Goal: Transaction & Acquisition: Purchase product/service

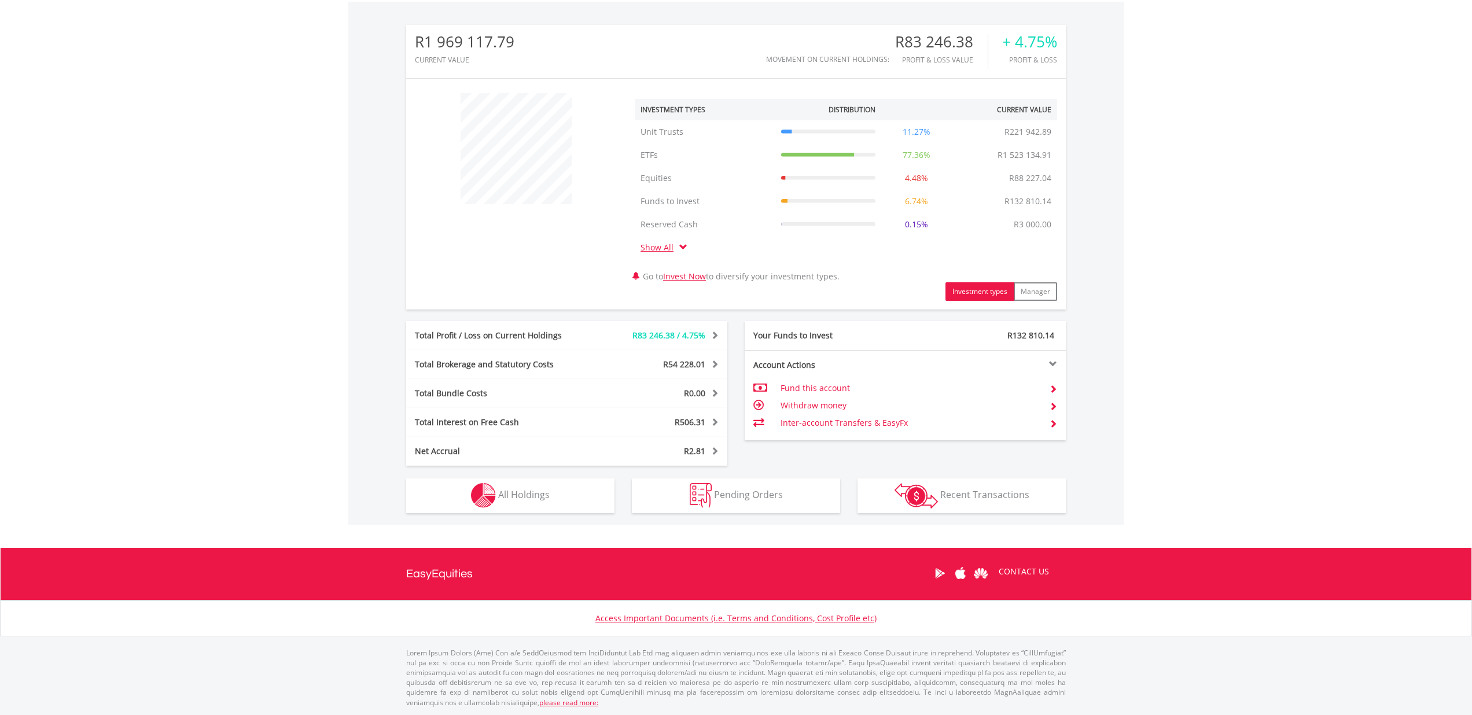
scroll to position [355, 0]
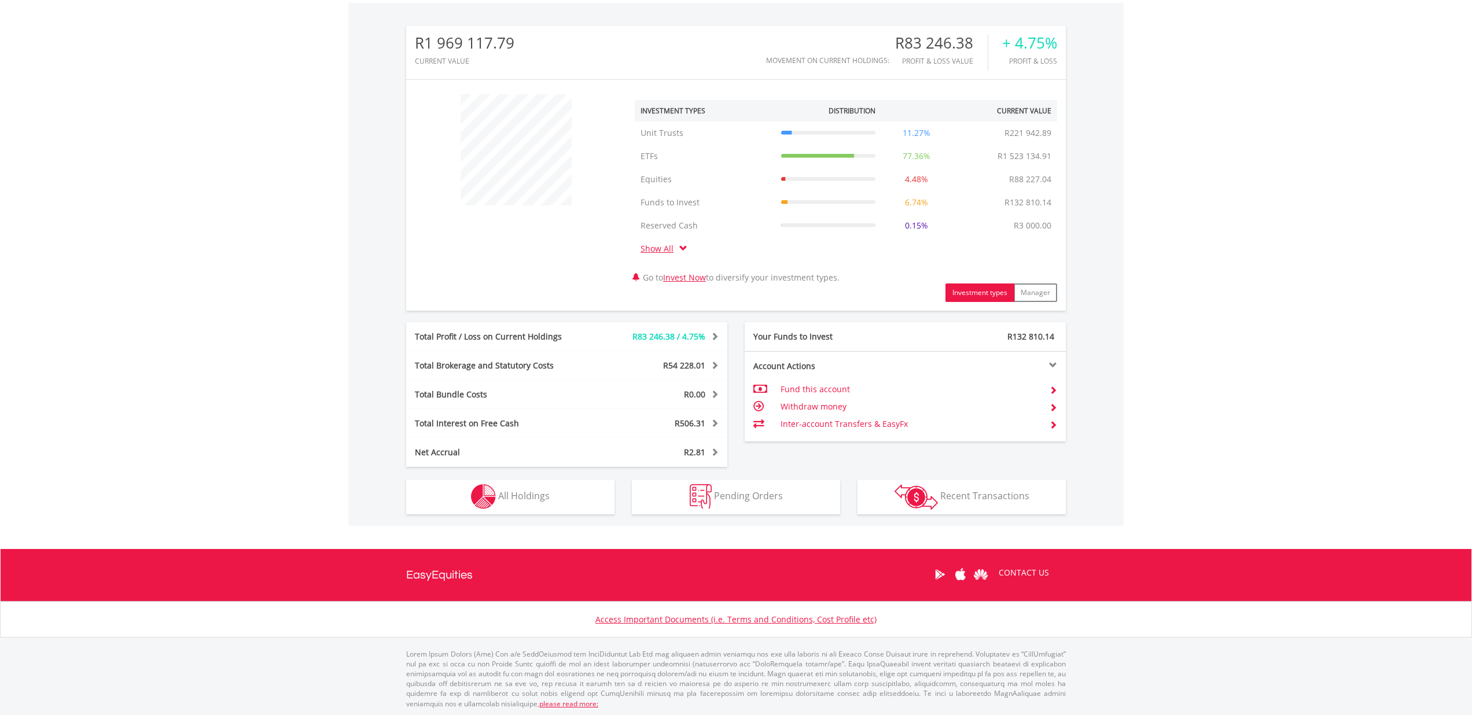
click at [571, 491] on button "Holdings All Holdings" at bounding box center [510, 497] width 208 height 35
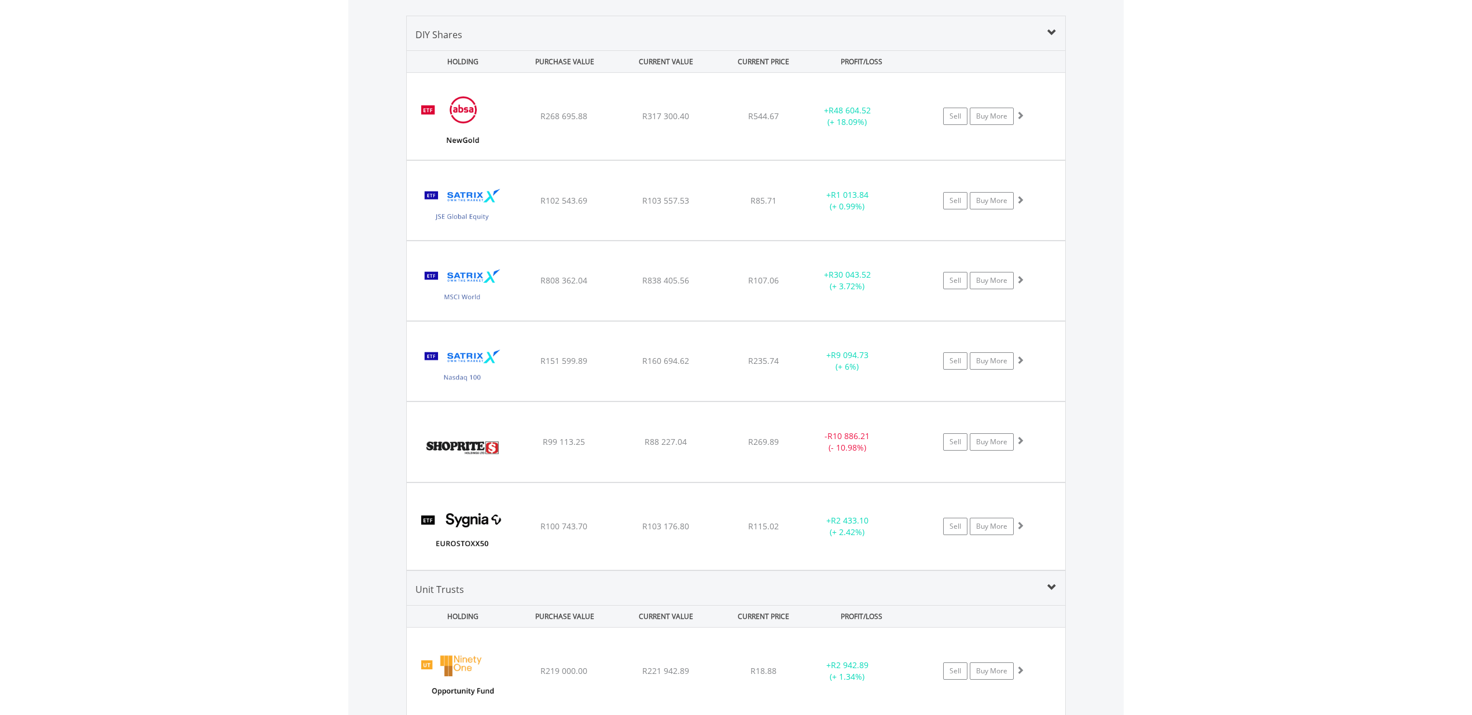
scroll to position [887, 0]
click at [1005, 122] on link "Buy More" at bounding box center [991, 118] width 44 height 17
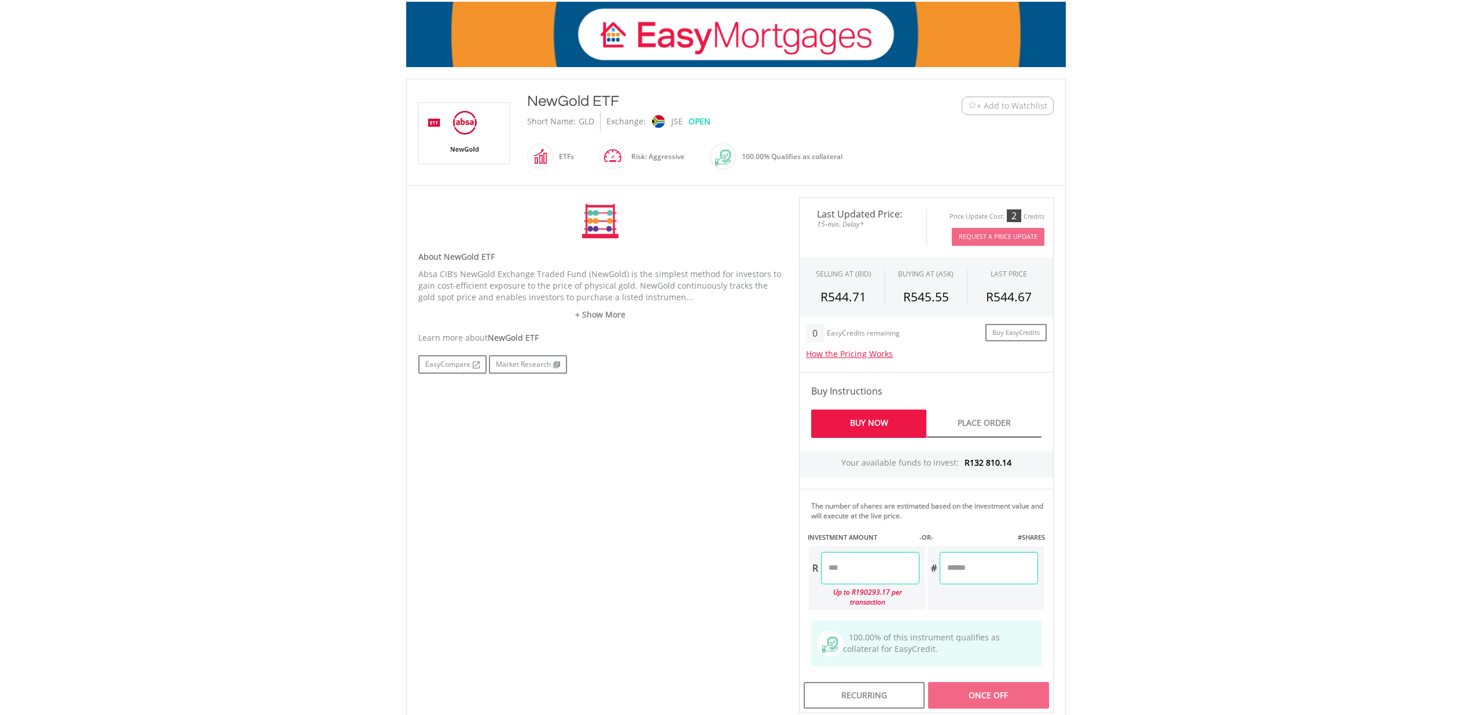
scroll to position [227, 0]
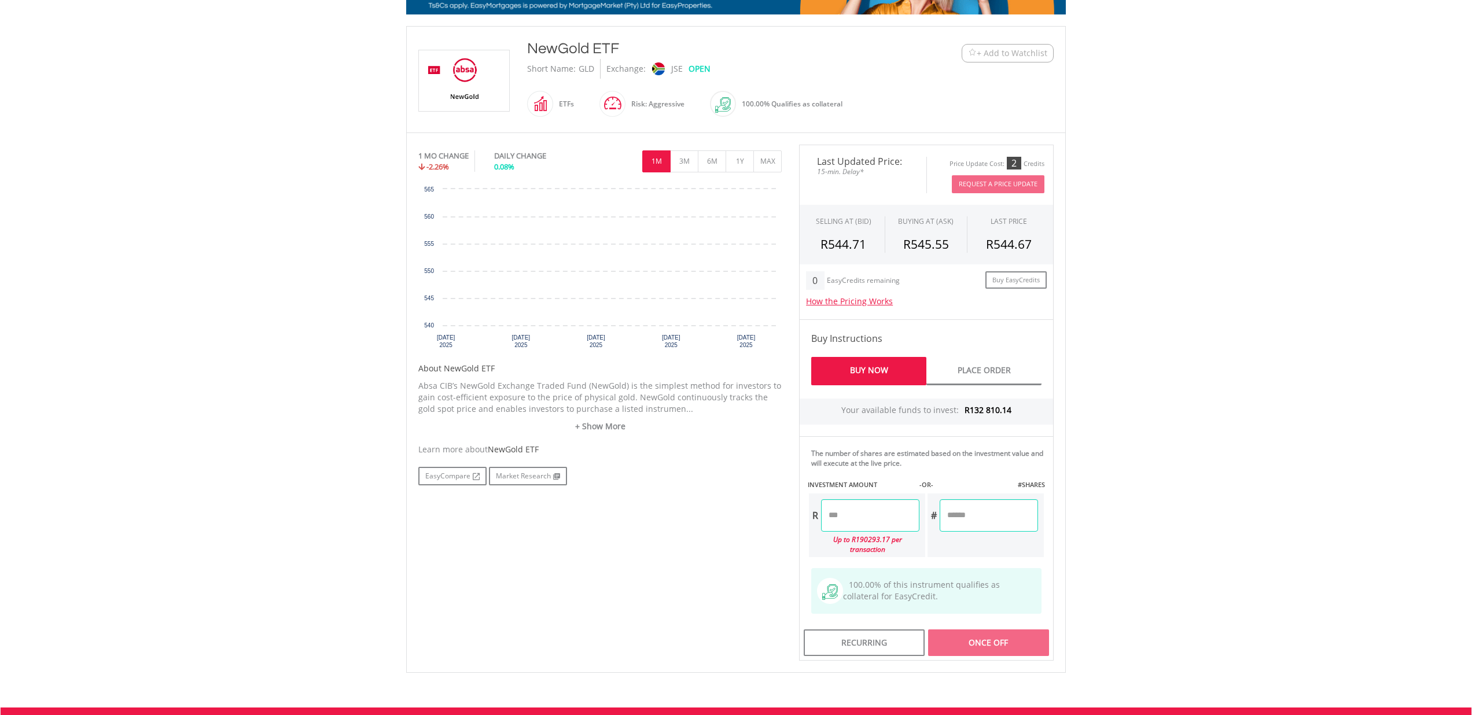
click at [861, 512] on input "number" at bounding box center [870, 515] width 98 height 32
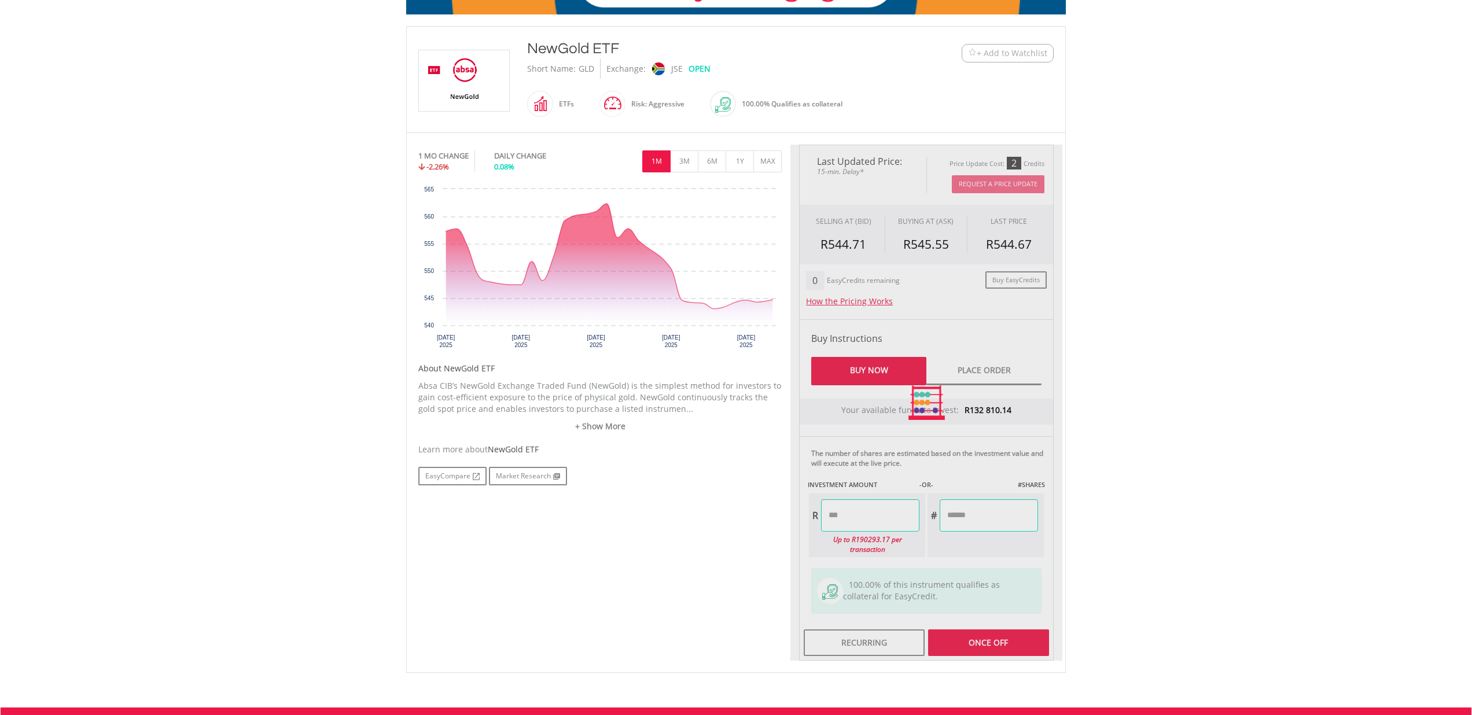
click at [1017, 526] on div "Last Updated Price: 15-min. Delay* Price Update Cost: 2 Credits Request A Price…" at bounding box center [927, 403] width 272 height 516
type input "*******"
type input "******"
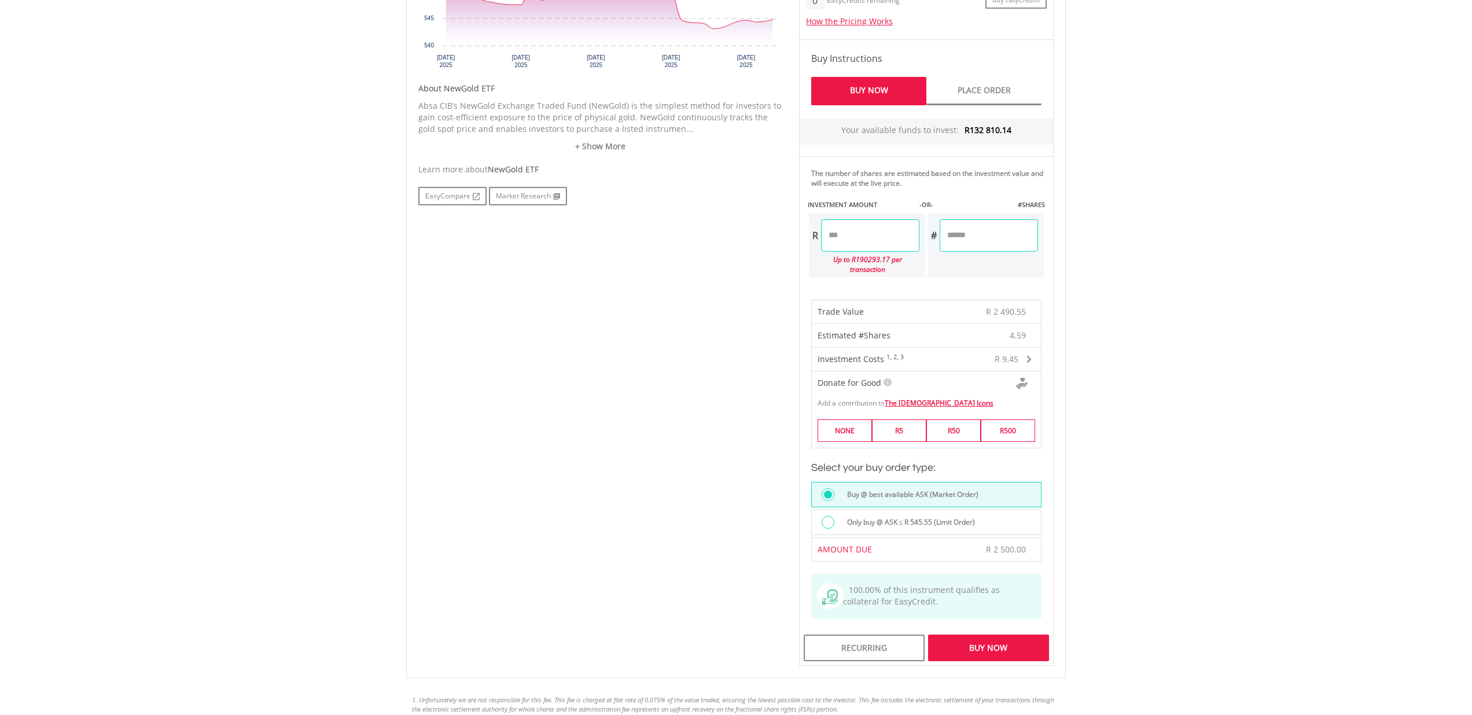
scroll to position [518, 0]
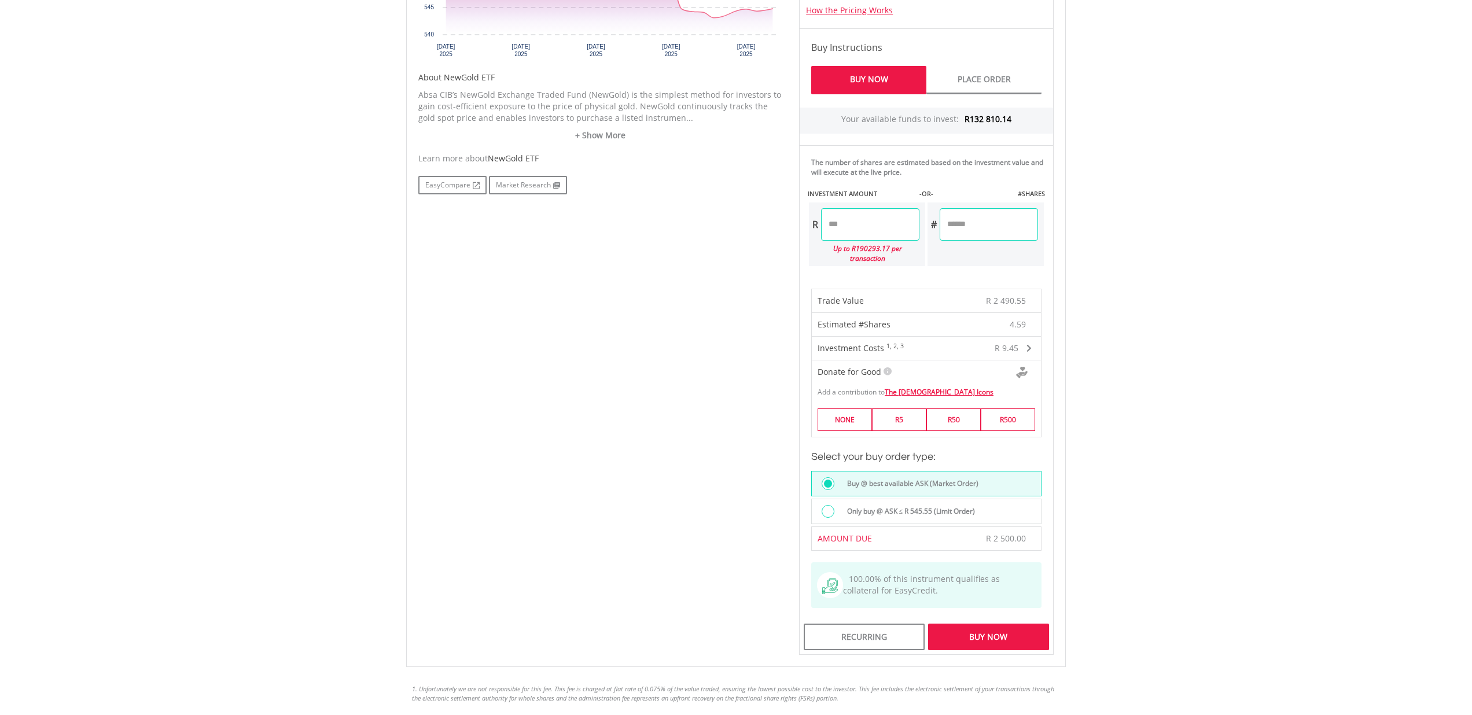
click at [991, 634] on div "Buy Now" at bounding box center [988, 637] width 121 height 27
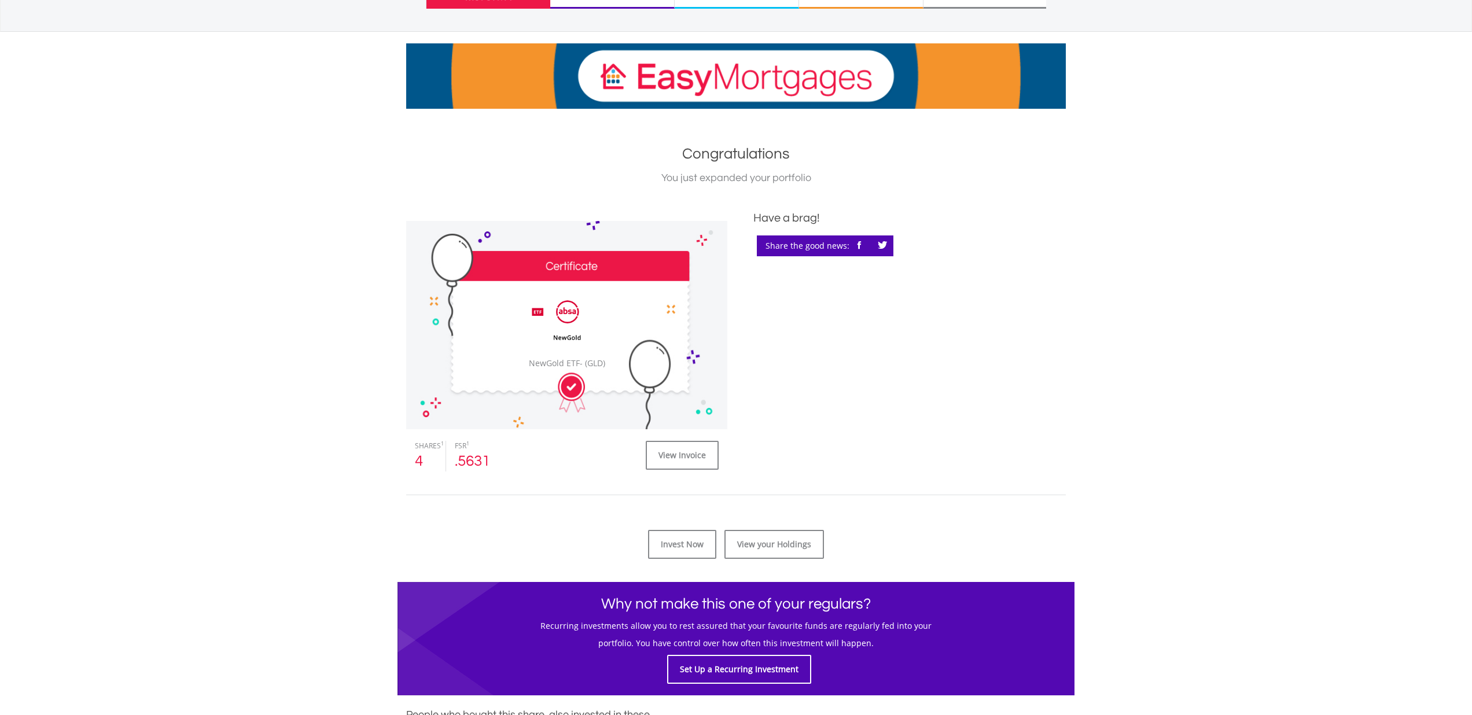
scroll to position [151, 0]
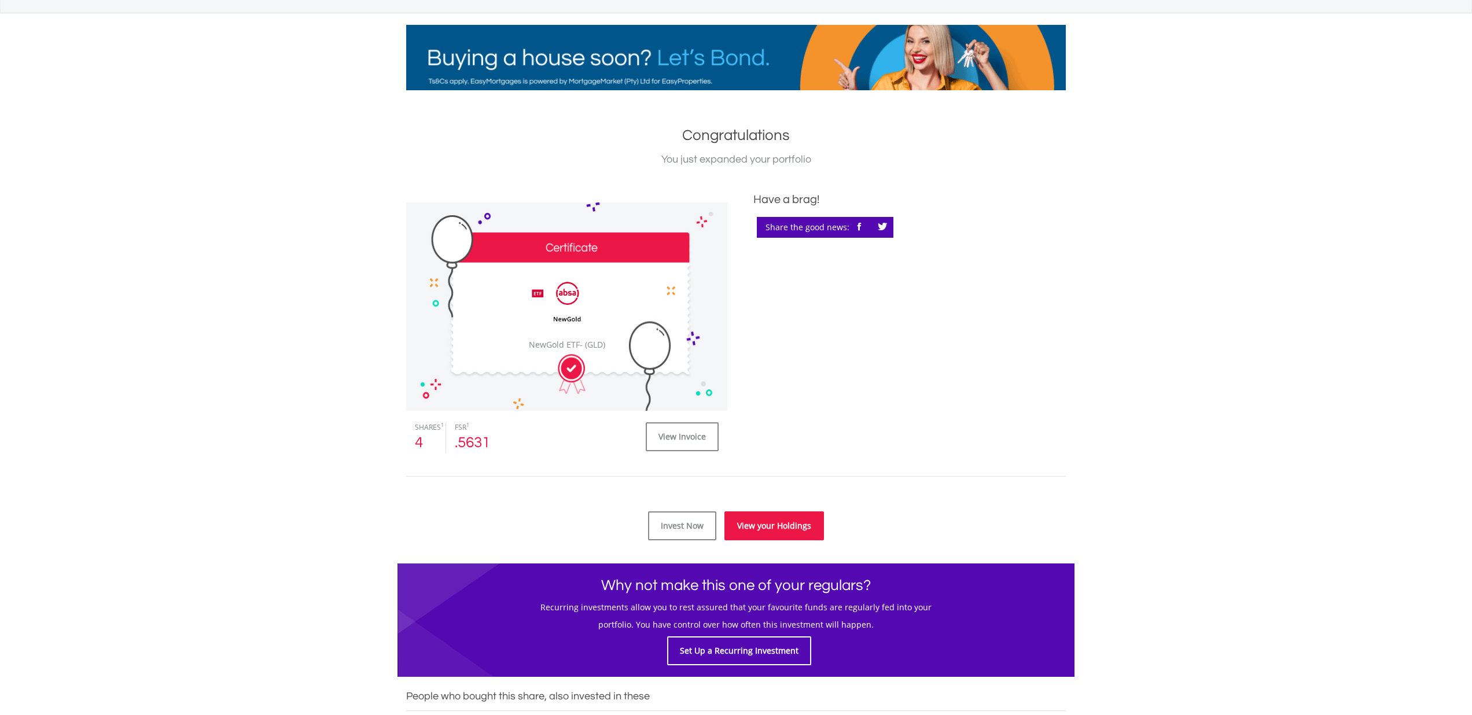
click at [777, 526] on link "View your Holdings" at bounding box center [775, 526] width 100 height 29
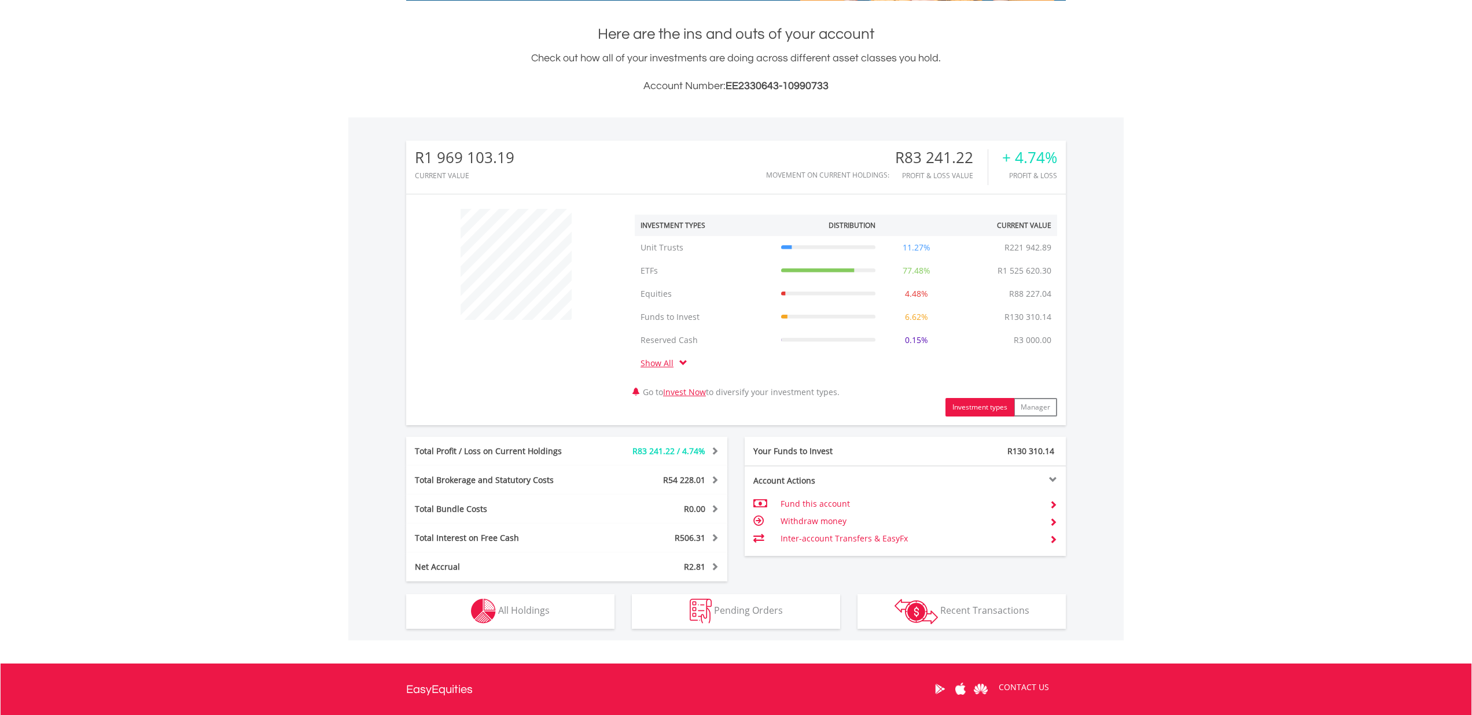
scroll to position [315, 0]
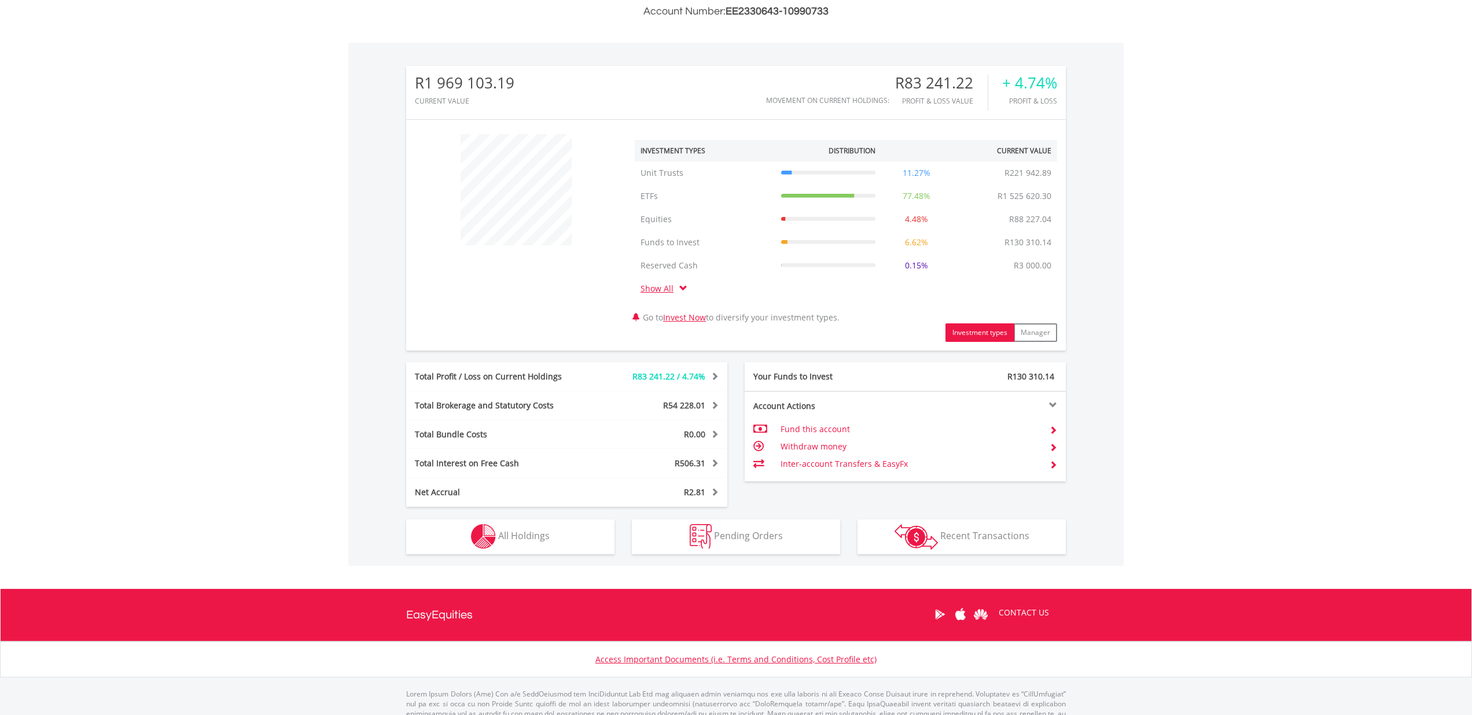
click at [529, 530] on span "All Holdings" at bounding box center [524, 536] width 52 height 13
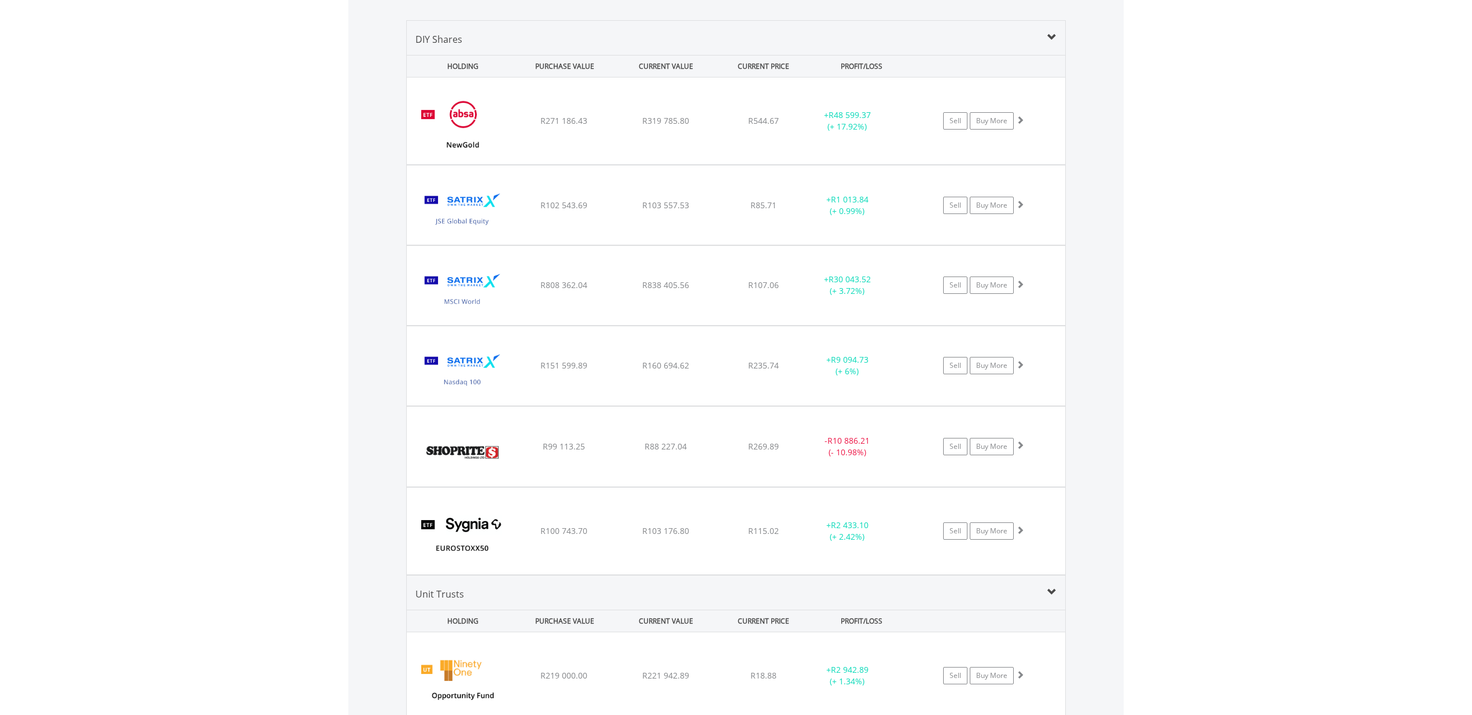
scroll to position [873, 0]
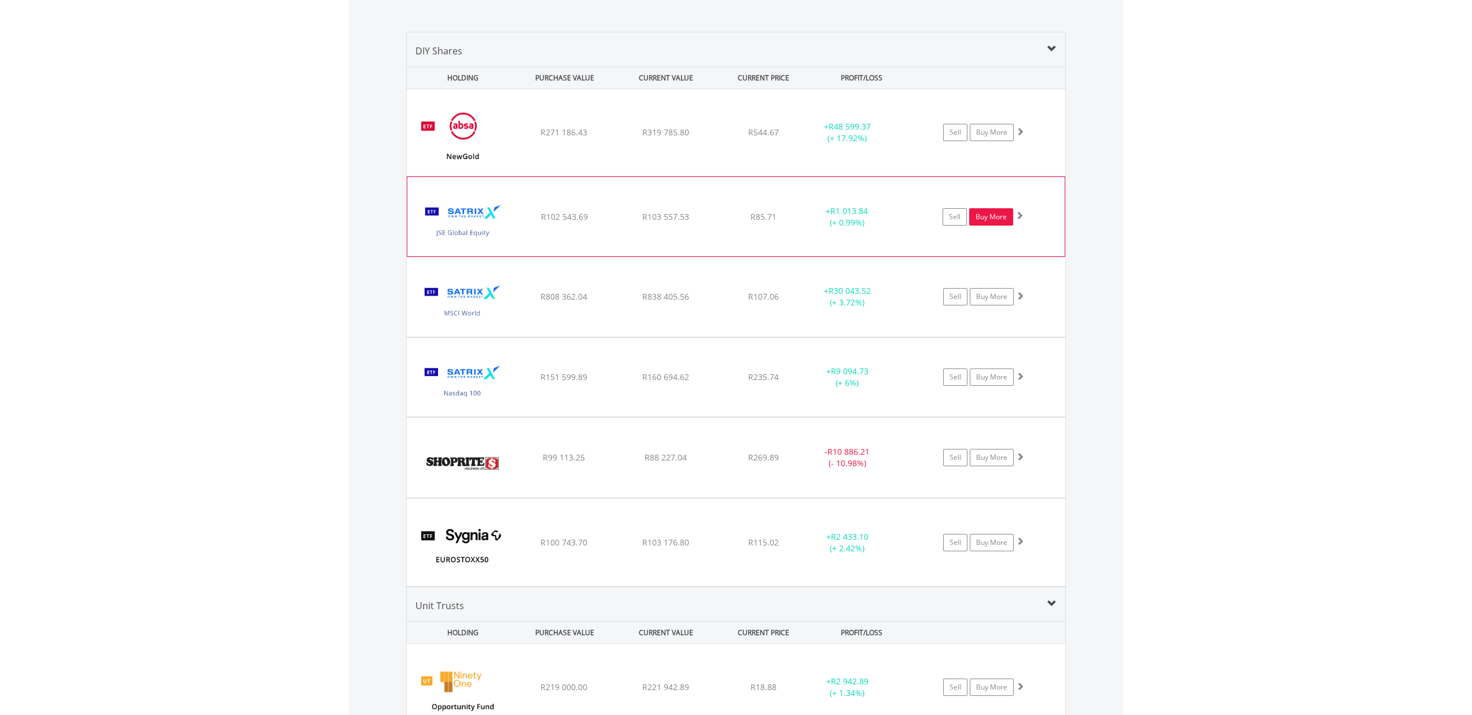
click at [1002, 220] on link "Buy More" at bounding box center [991, 216] width 44 height 17
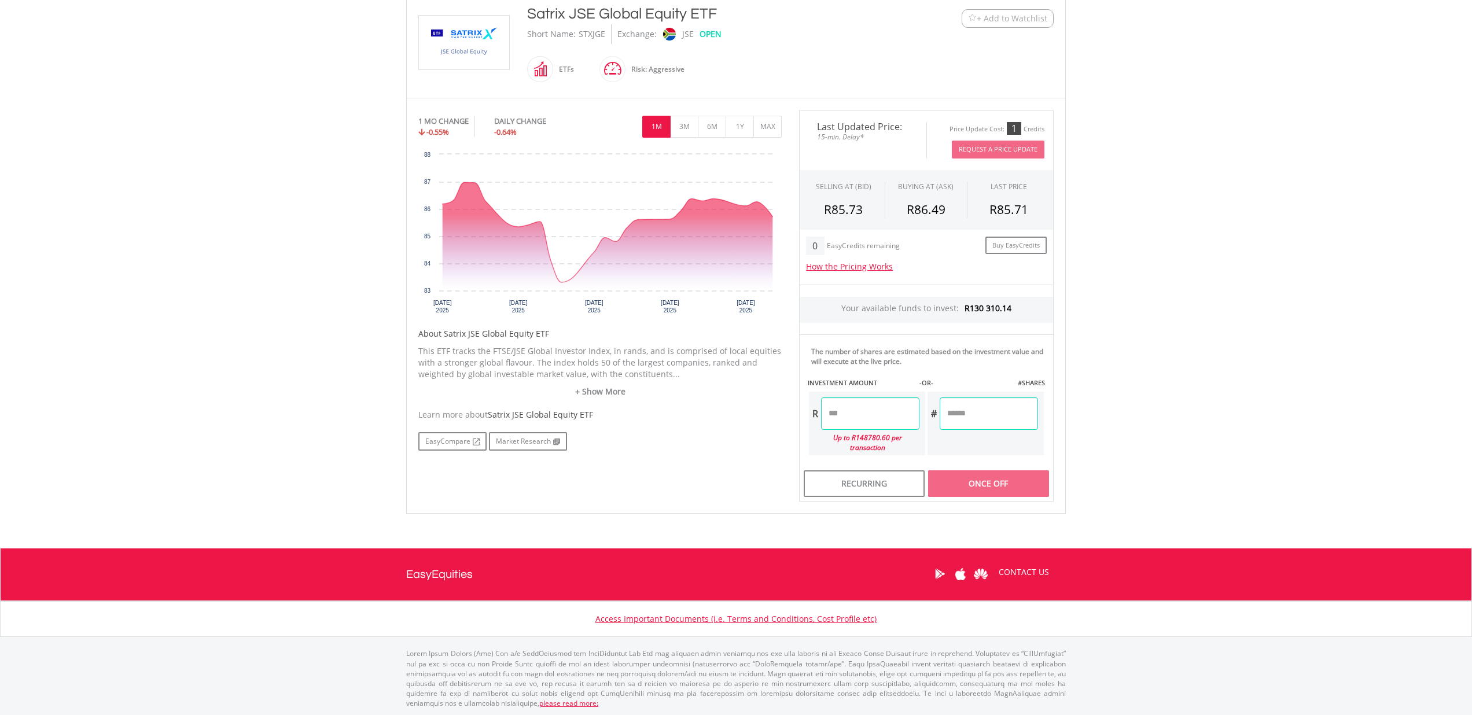
scroll to position [260, 0]
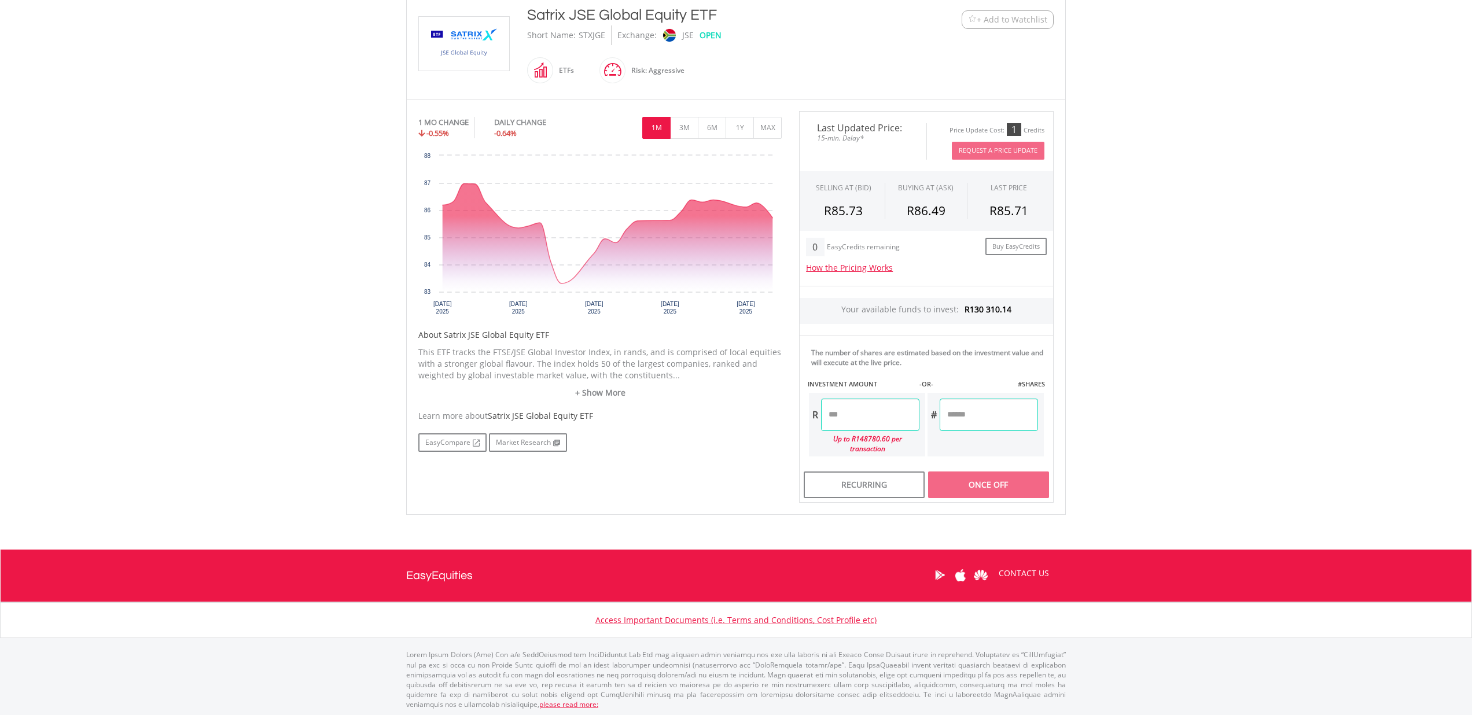
click at [847, 402] on input "number" at bounding box center [870, 415] width 98 height 32
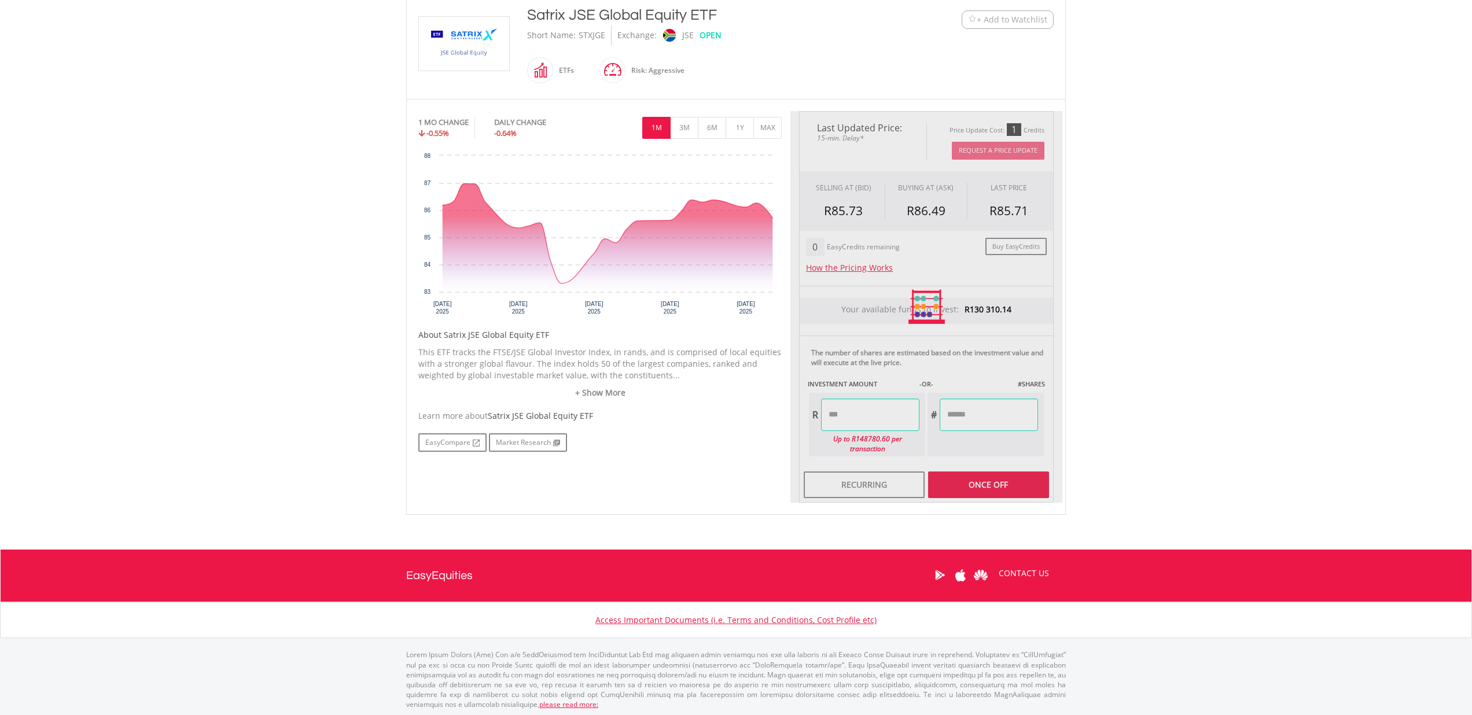
click at [980, 417] on div "Last Updated Price: 15-min. Delay* Price Update Cost: 1 Credits Request A Price…" at bounding box center [927, 307] width 272 height 392
type input "*******"
type input "******"
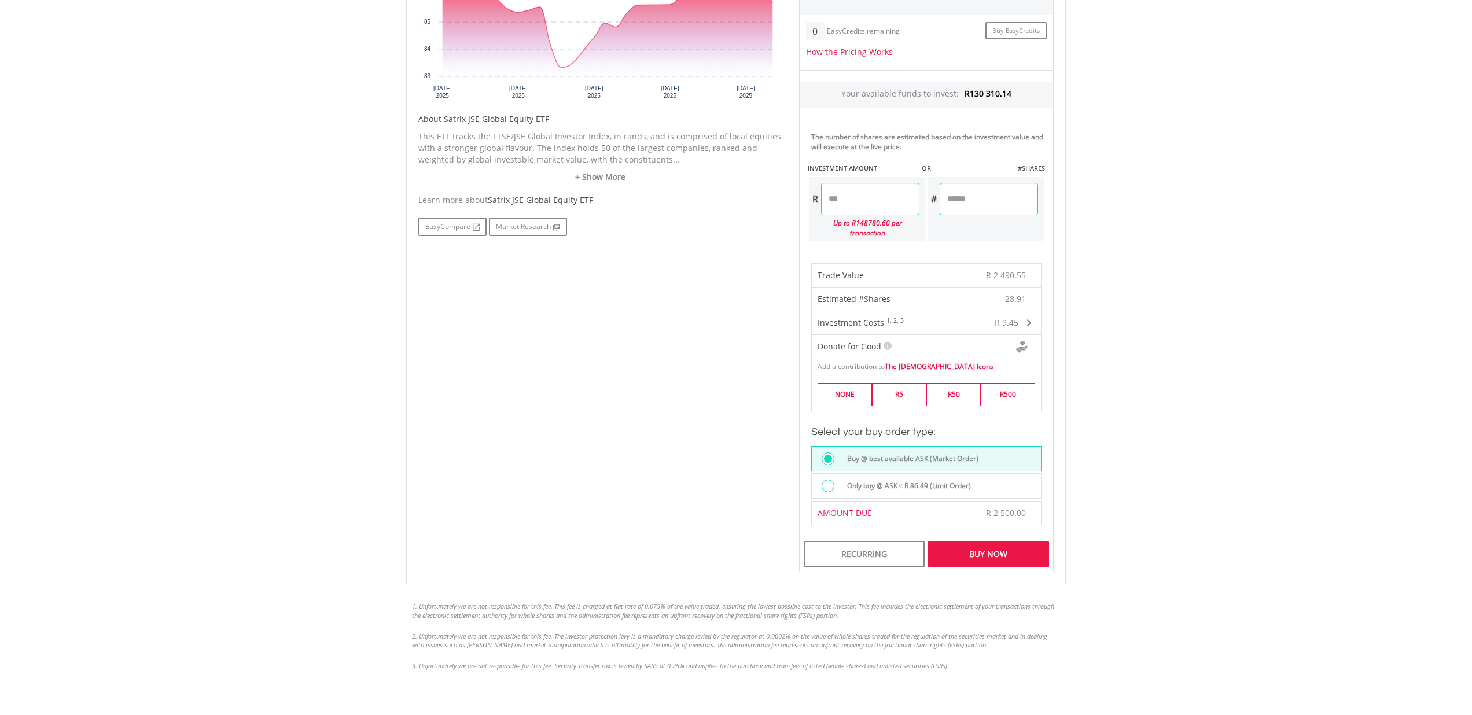
scroll to position [517, 0]
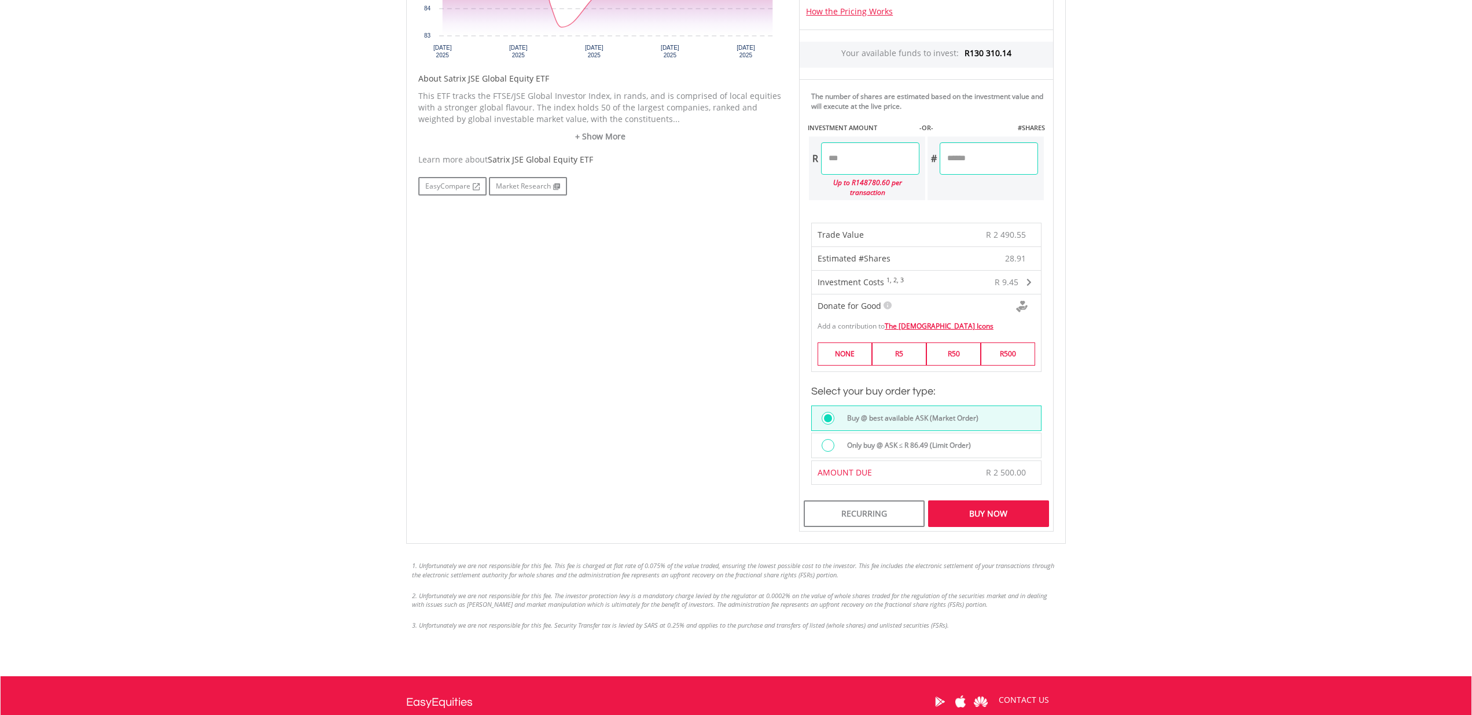
click at [982, 508] on div "Buy Now" at bounding box center [988, 514] width 121 height 27
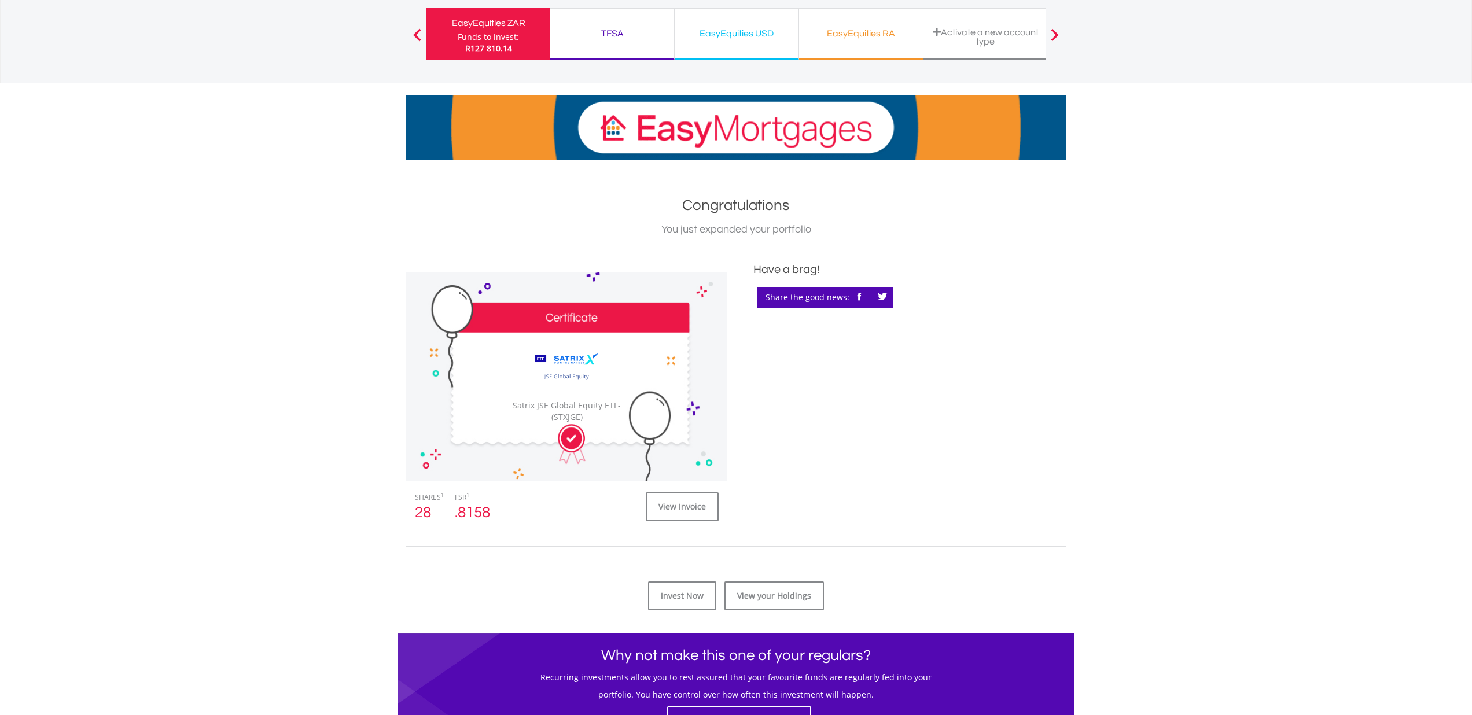
scroll to position [90, 0]
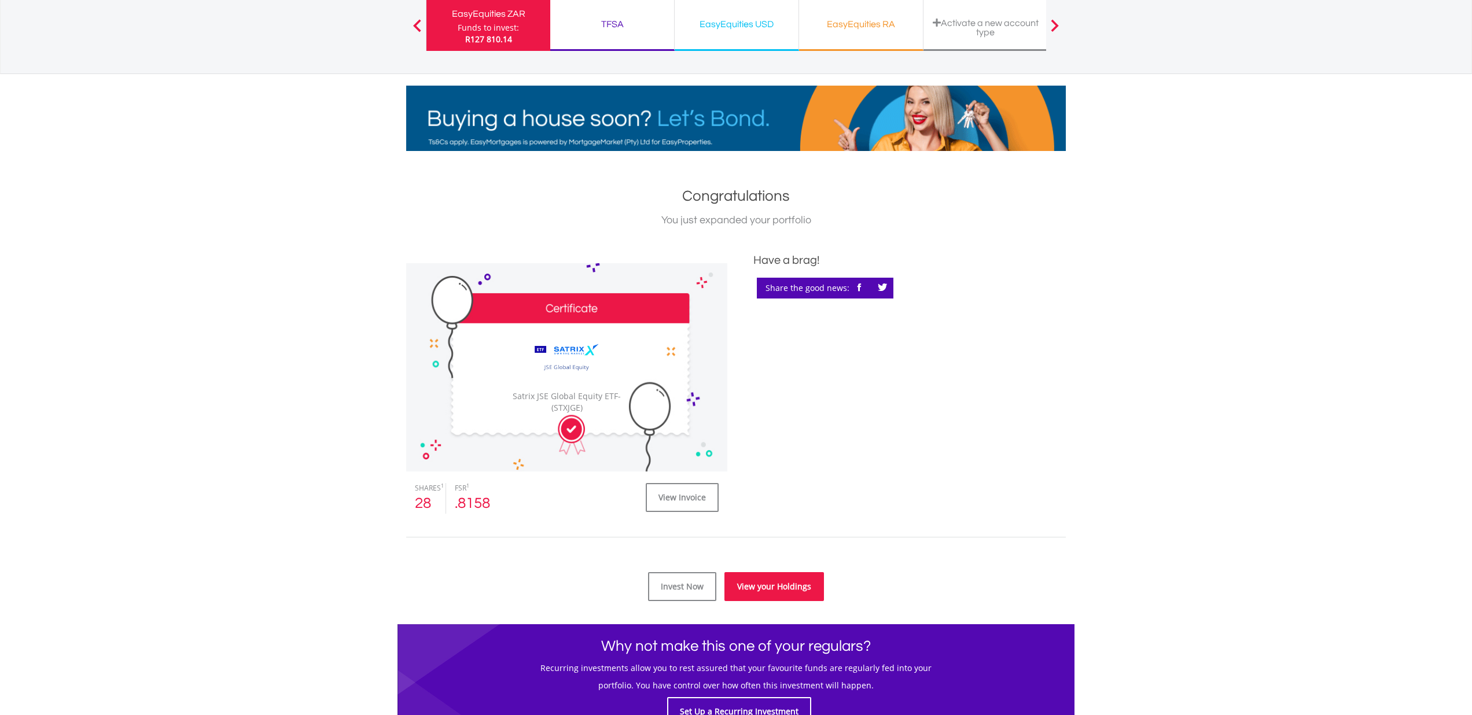
click at [791, 598] on link "View your Holdings" at bounding box center [775, 586] width 100 height 29
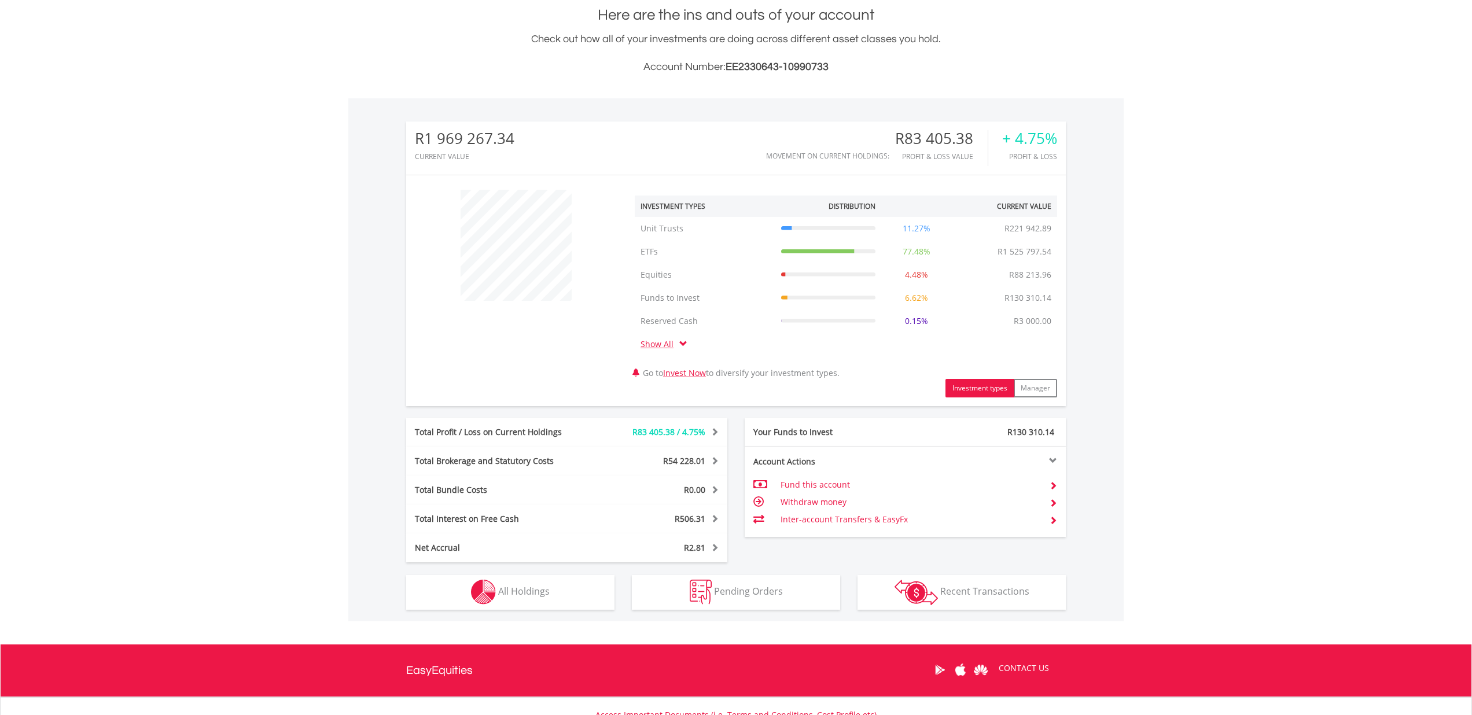
scroll to position [274, 0]
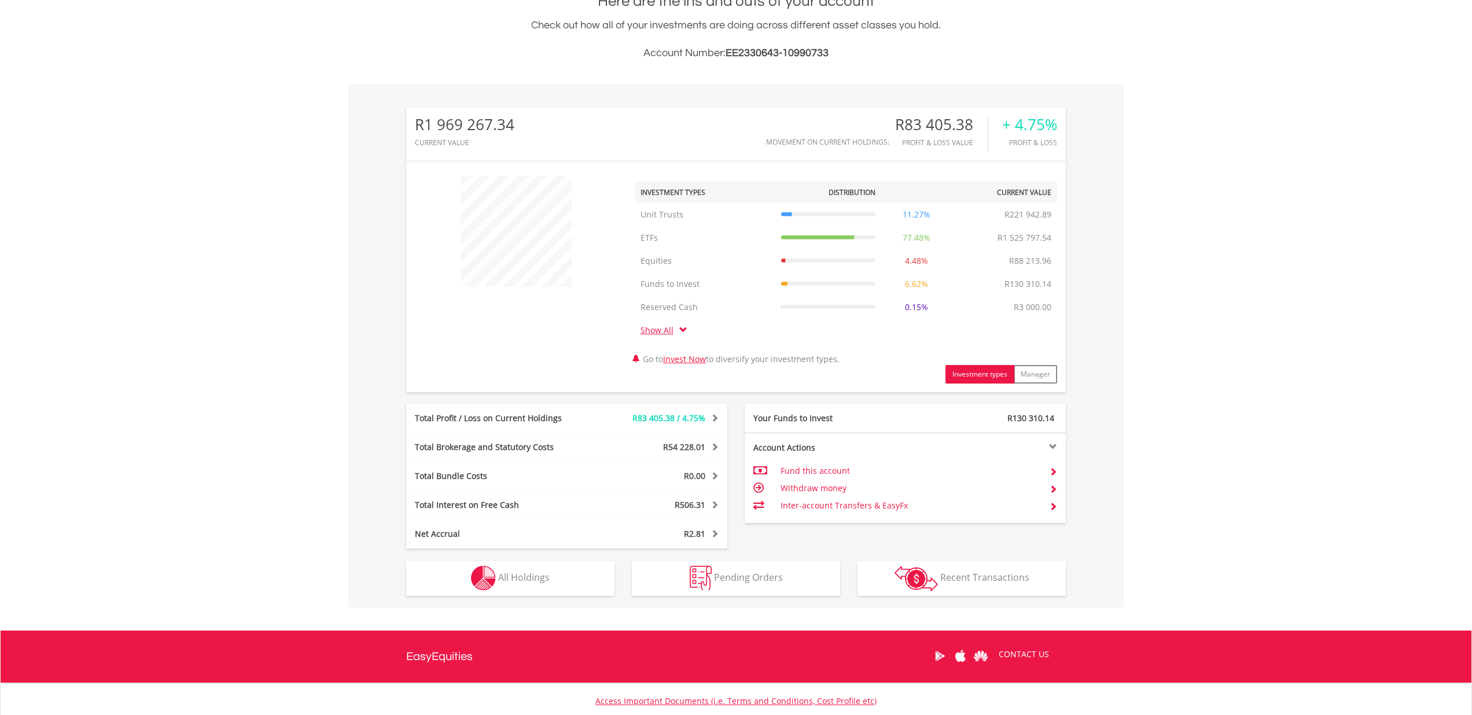
click at [488, 578] on img "button" at bounding box center [483, 578] width 25 height 25
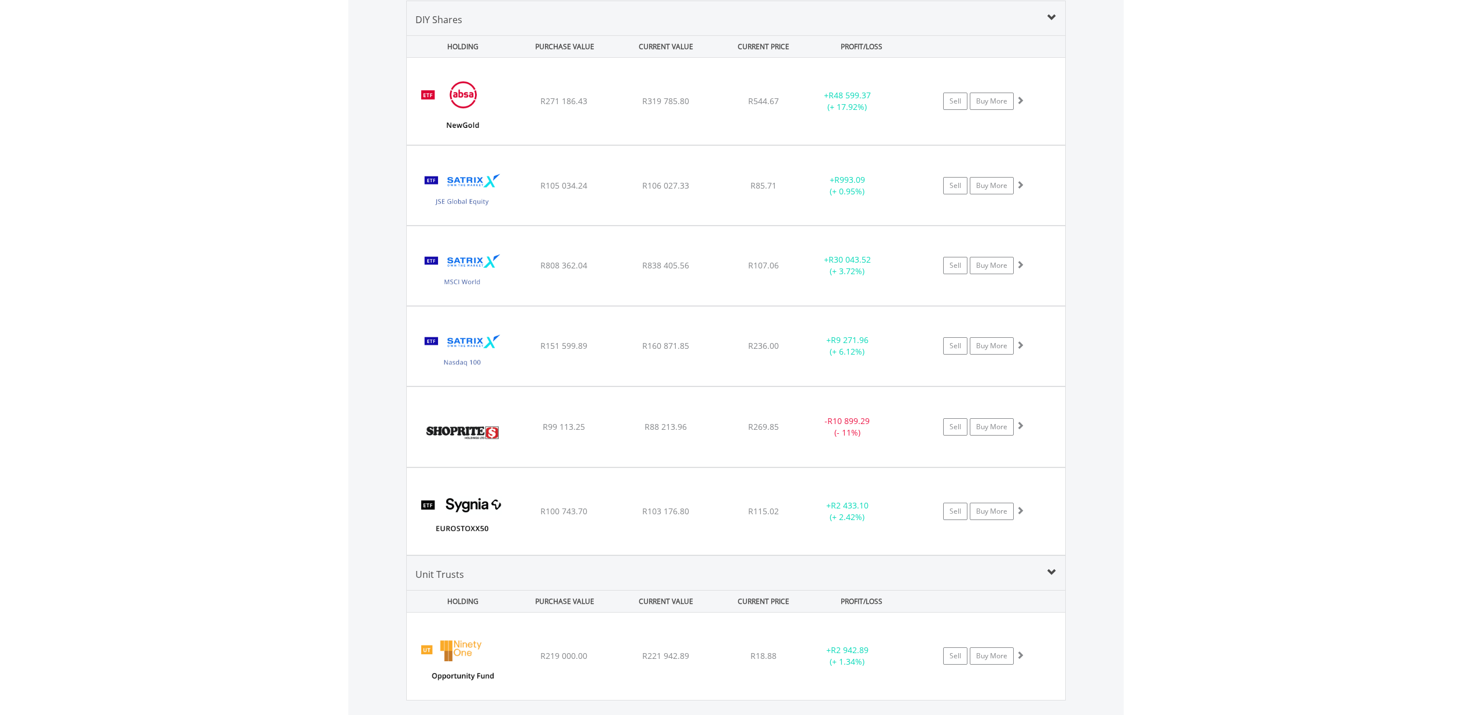
scroll to position [911, 0]
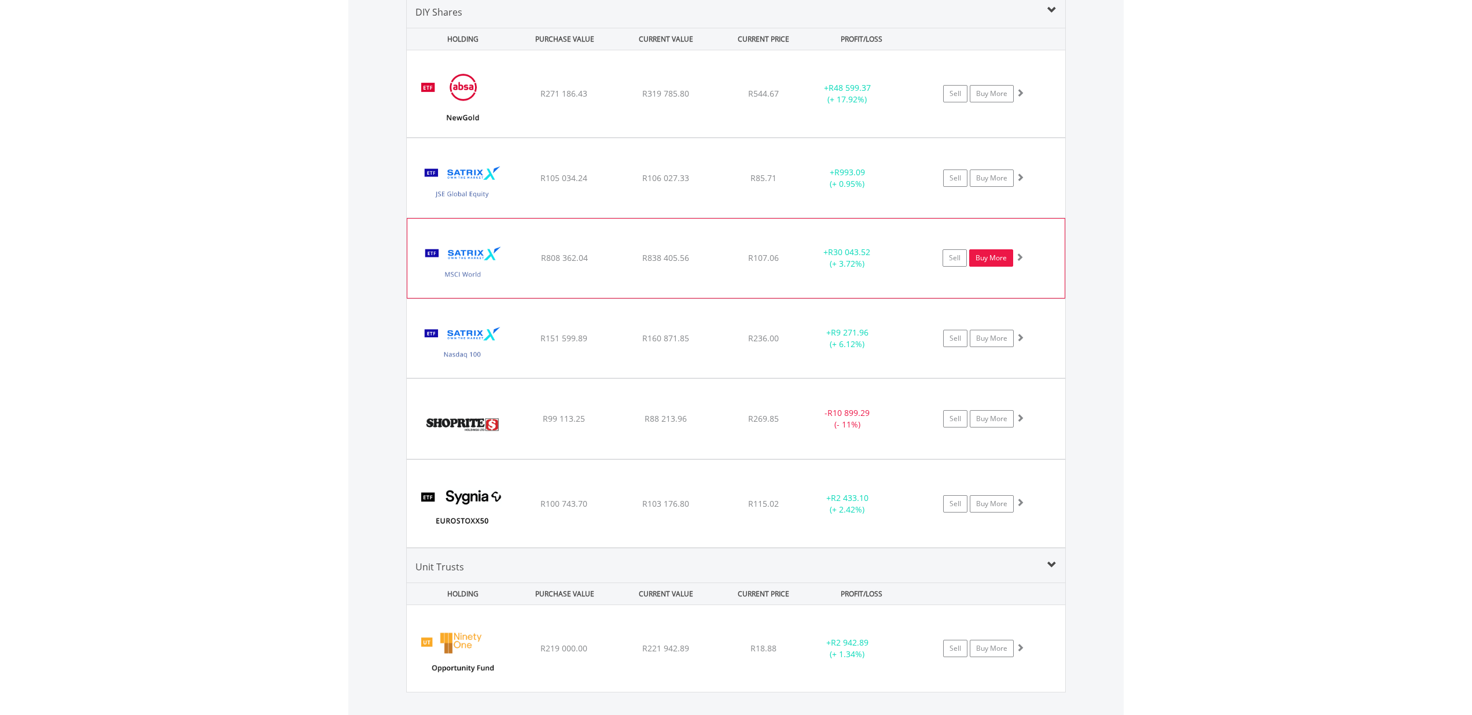
click at [1001, 265] on link "Buy More" at bounding box center [991, 257] width 44 height 17
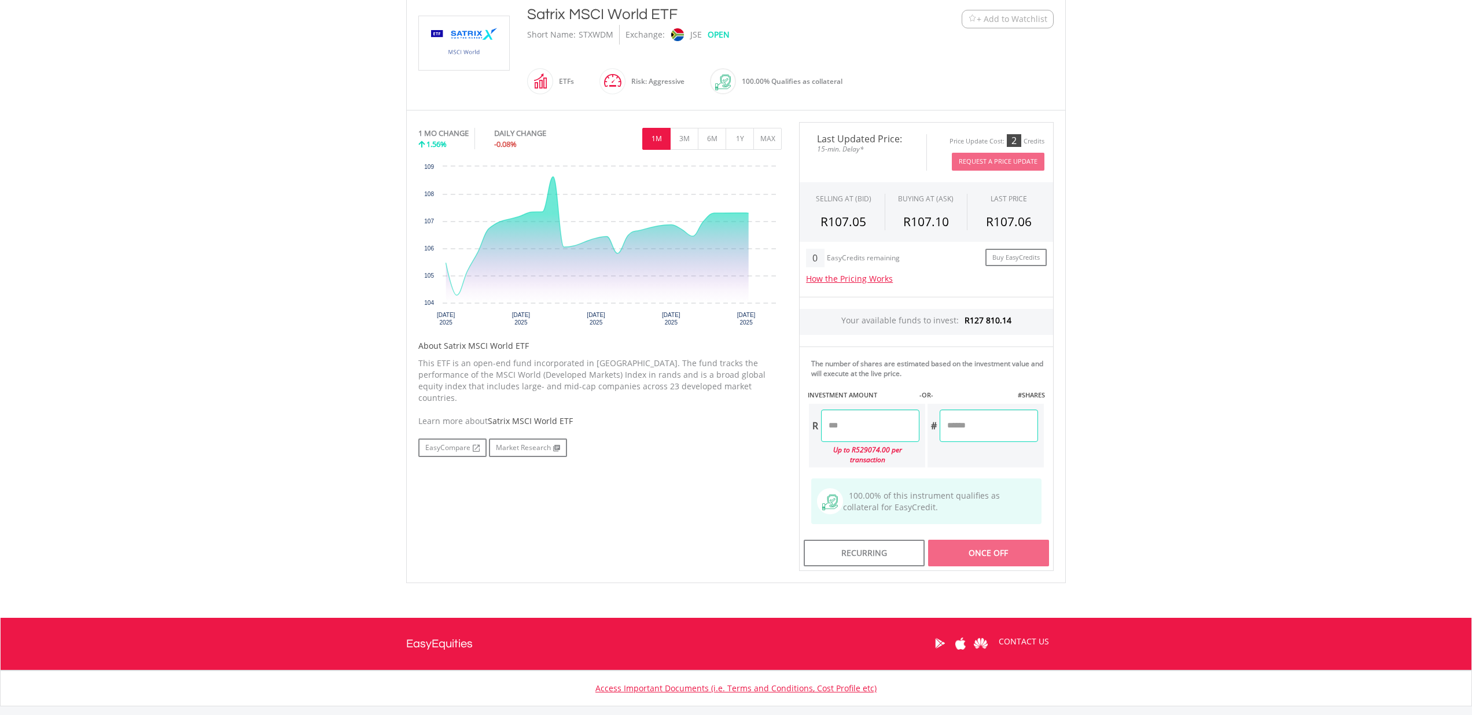
scroll to position [273, 0]
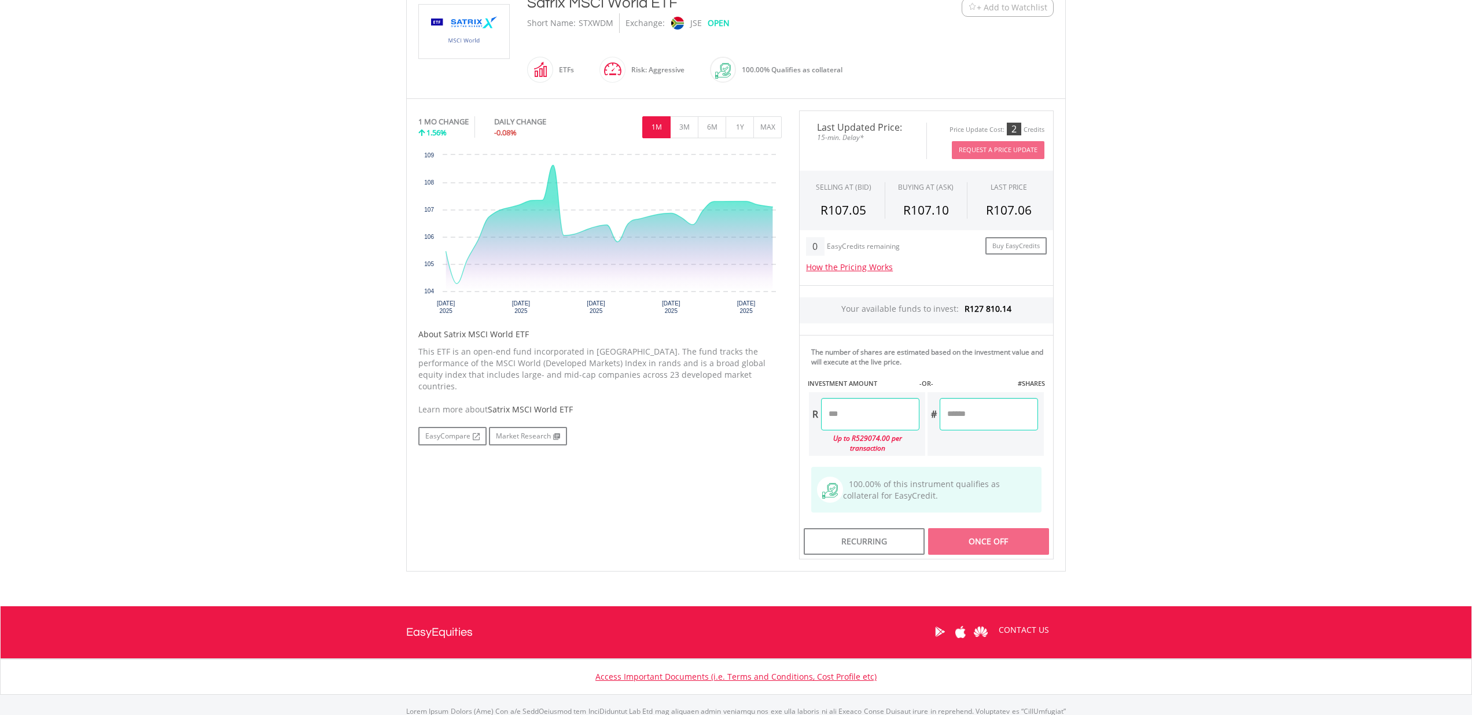
click at [845, 407] on input "number" at bounding box center [870, 414] width 98 height 32
click at [973, 407] on div "Last Updated Price: 15-min. Delay* Price Update Cost: 2 Credits Request A Price…" at bounding box center [927, 336] width 272 height 450
type input "********"
type input "*******"
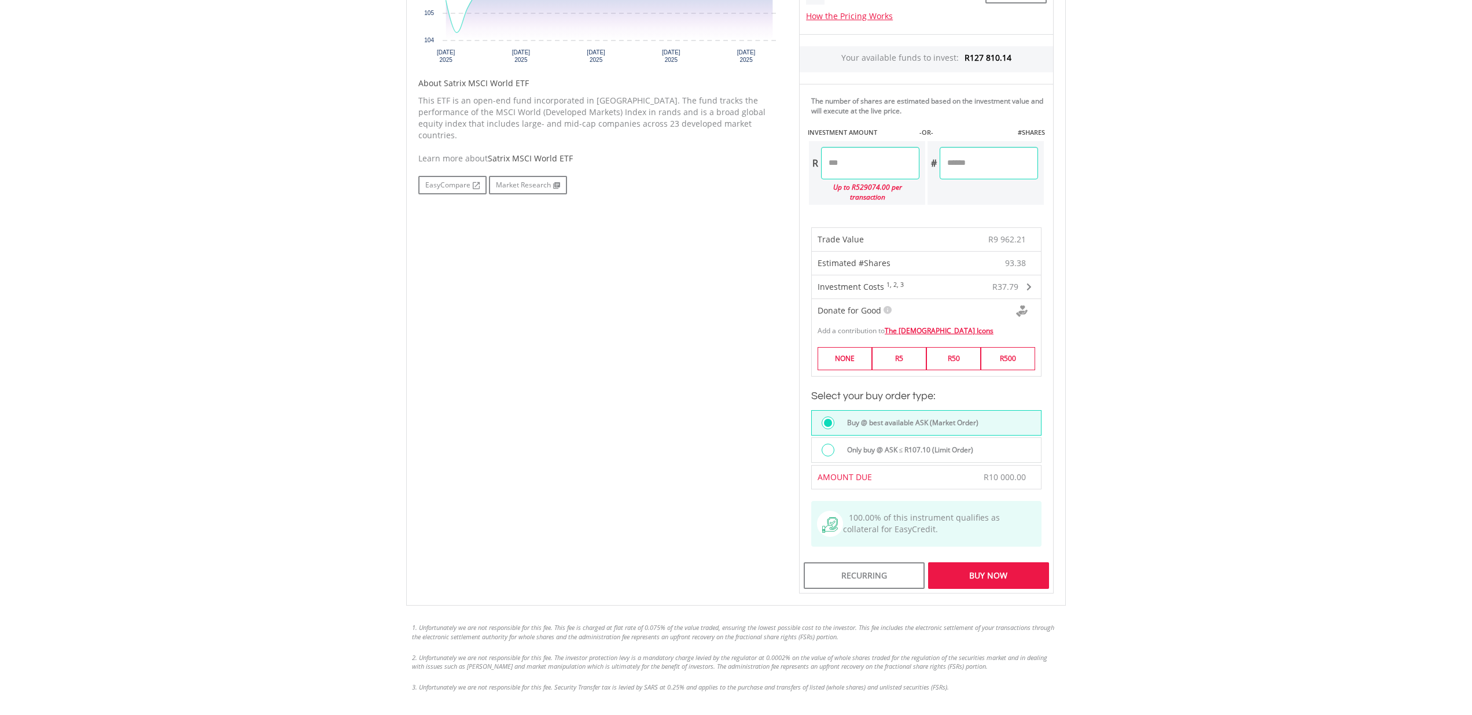
scroll to position [545, 0]
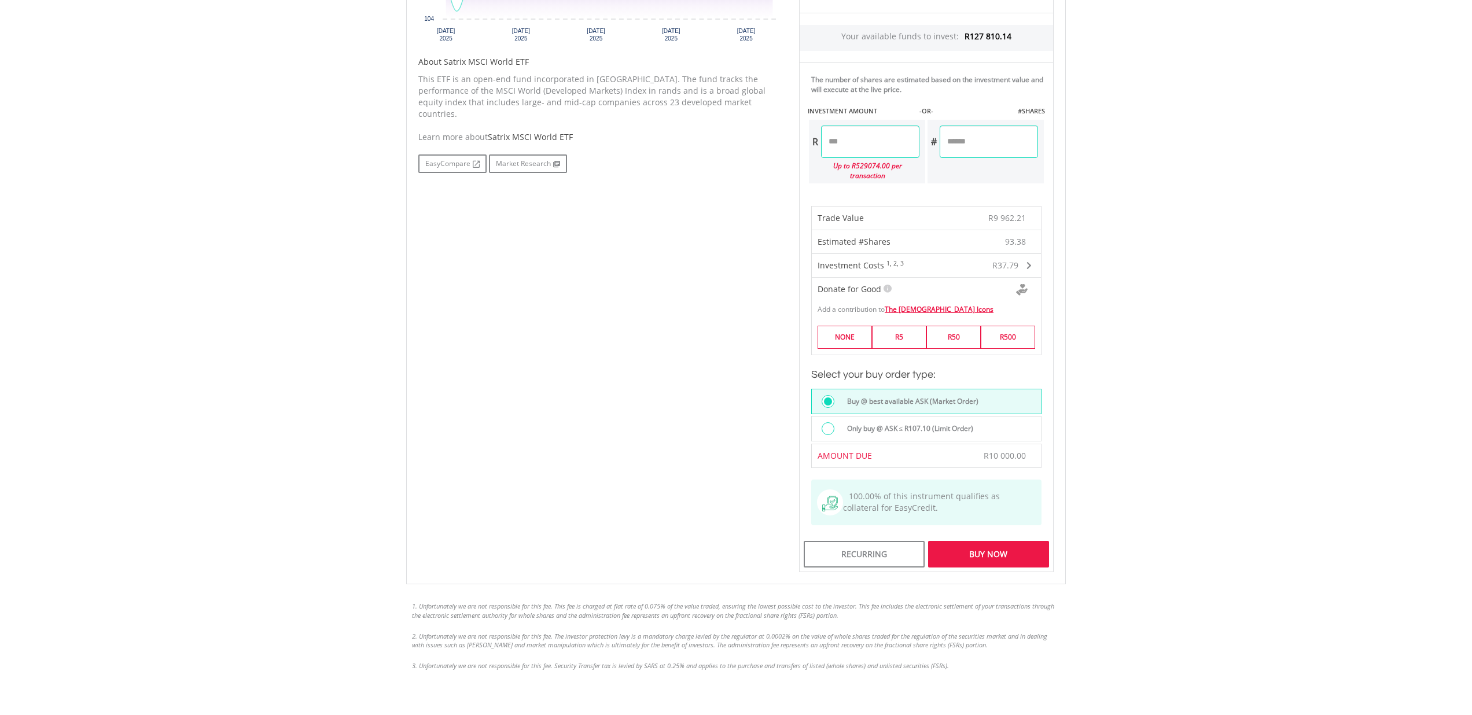
click at [1005, 550] on div "Buy Now" at bounding box center [988, 554] width 121 height 27
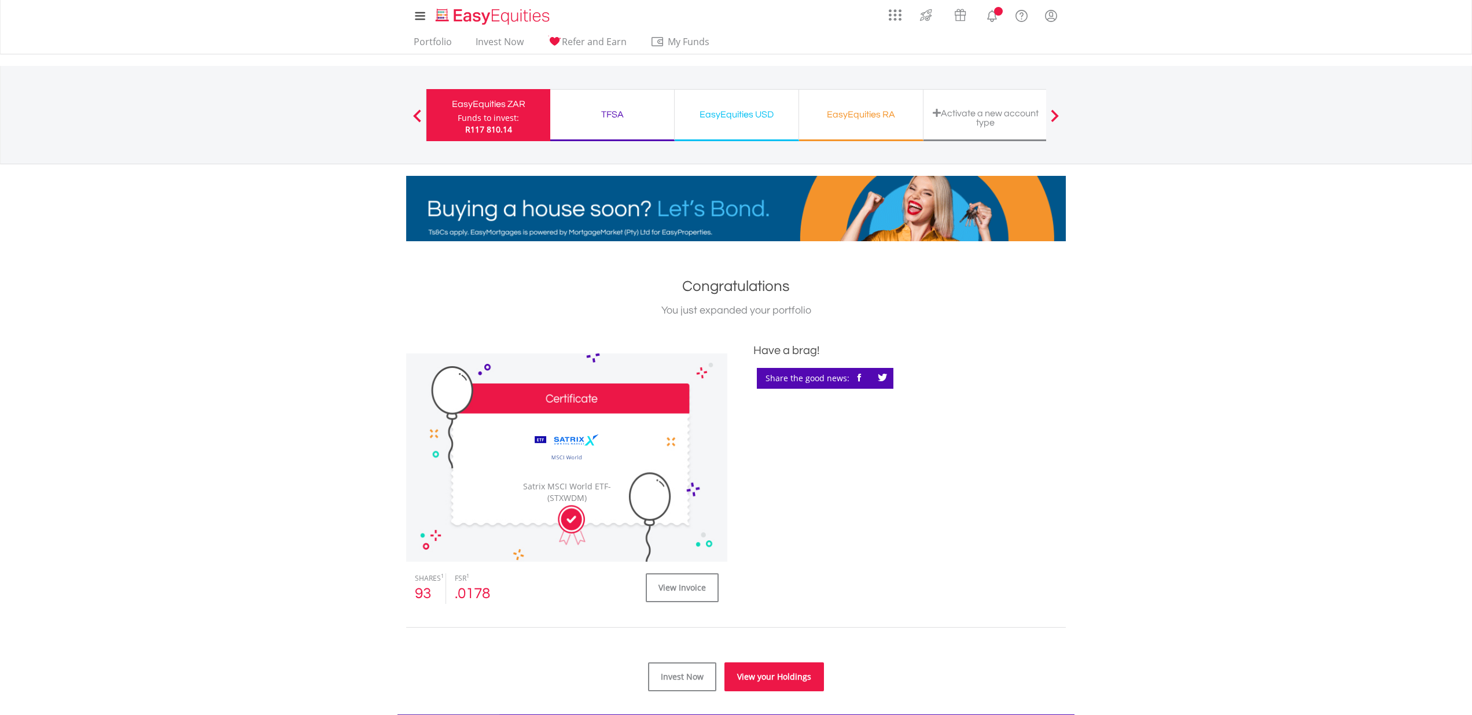
click at [778, 672] on link "View your Holdings" at bounding box center [775, 677] width 100 height 29
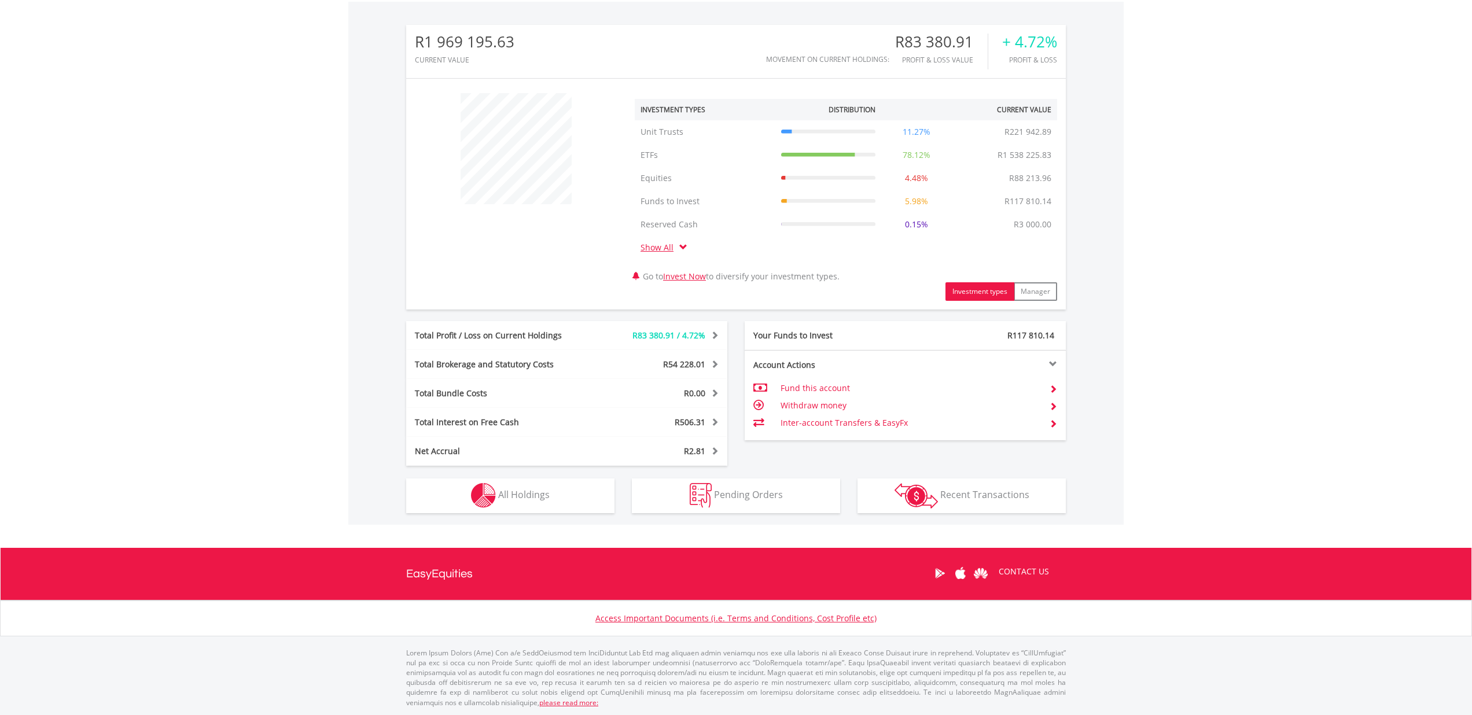
scroll to position [355, 0]
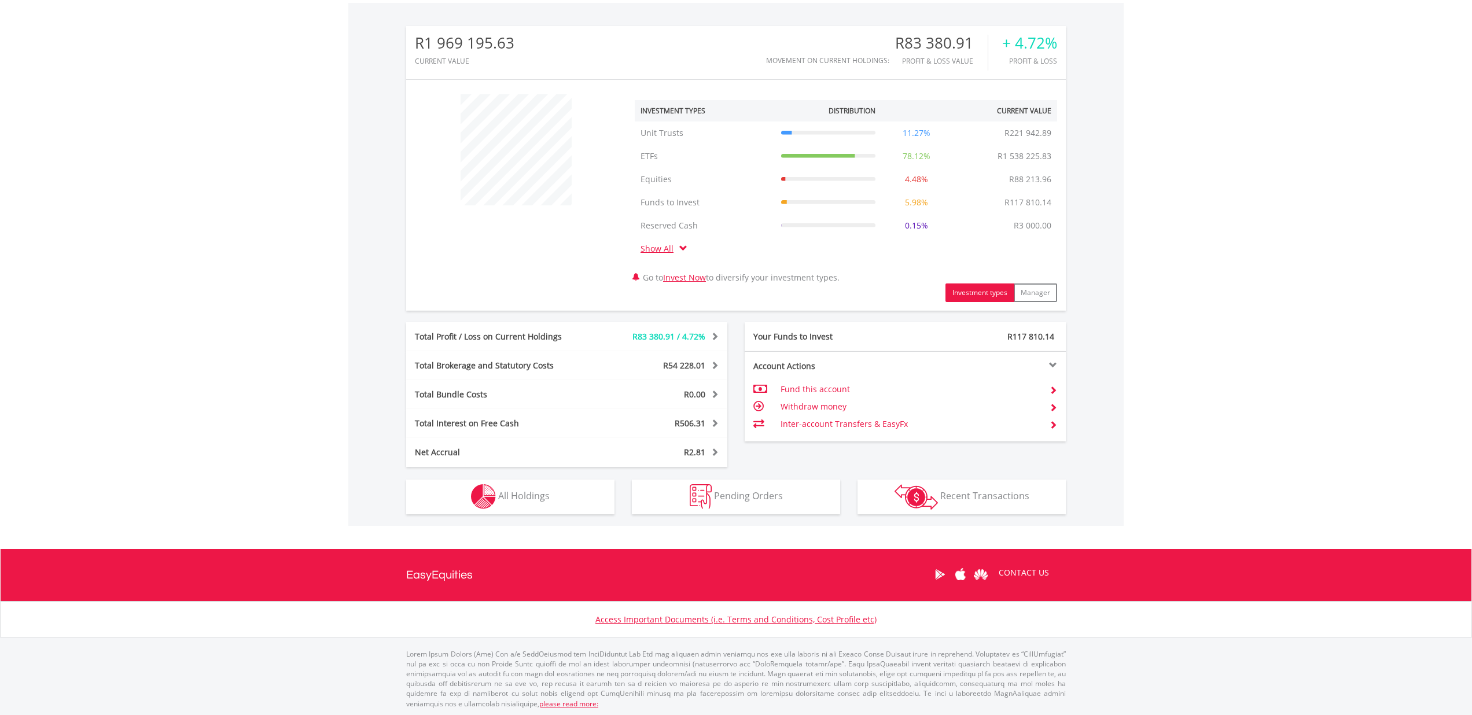
click at [550, 504] on button "Holdings All Holdings" at bounding box center [510, 497] width 208 height 35
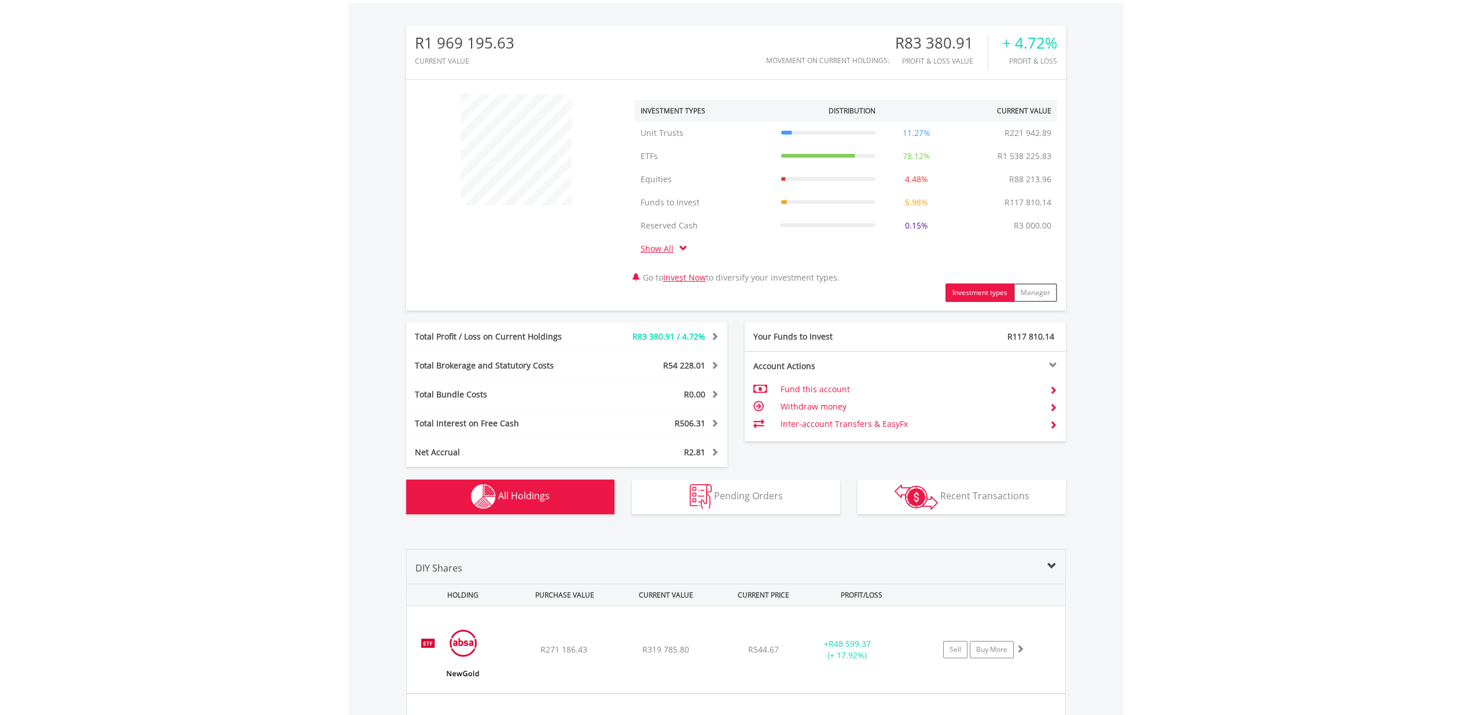
scroll to position [904, 0]
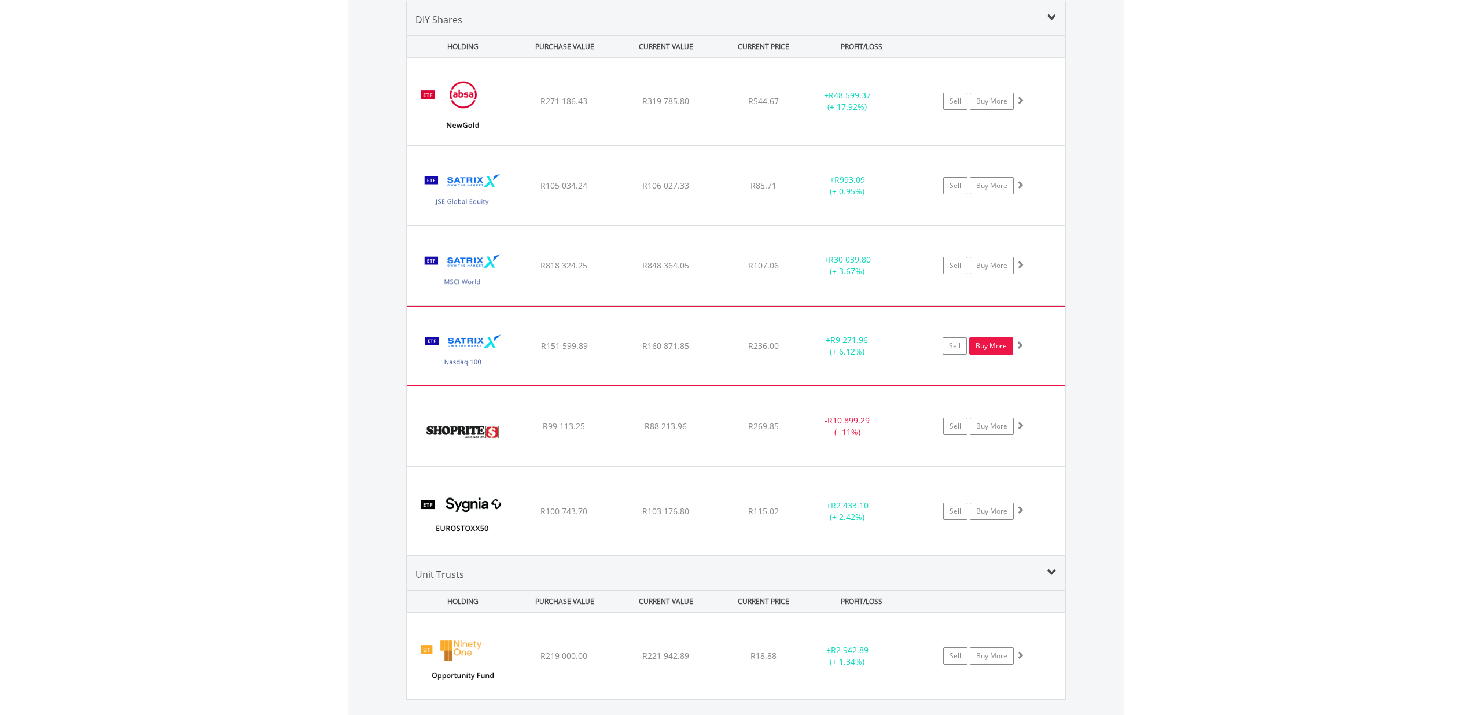
click at [991, 349] on link "Buy More" at bounding box center [991, 345] width 44 height 17
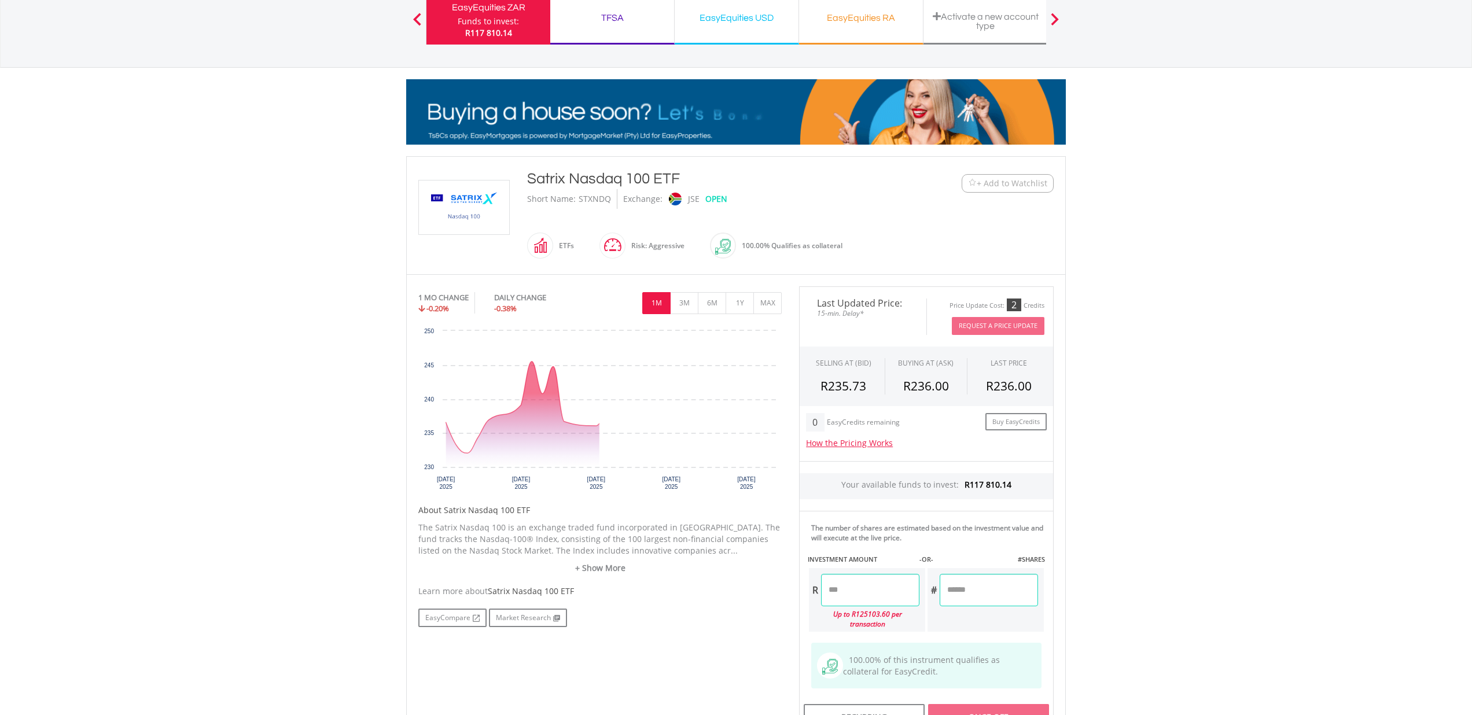
scroll to position [257, 0]
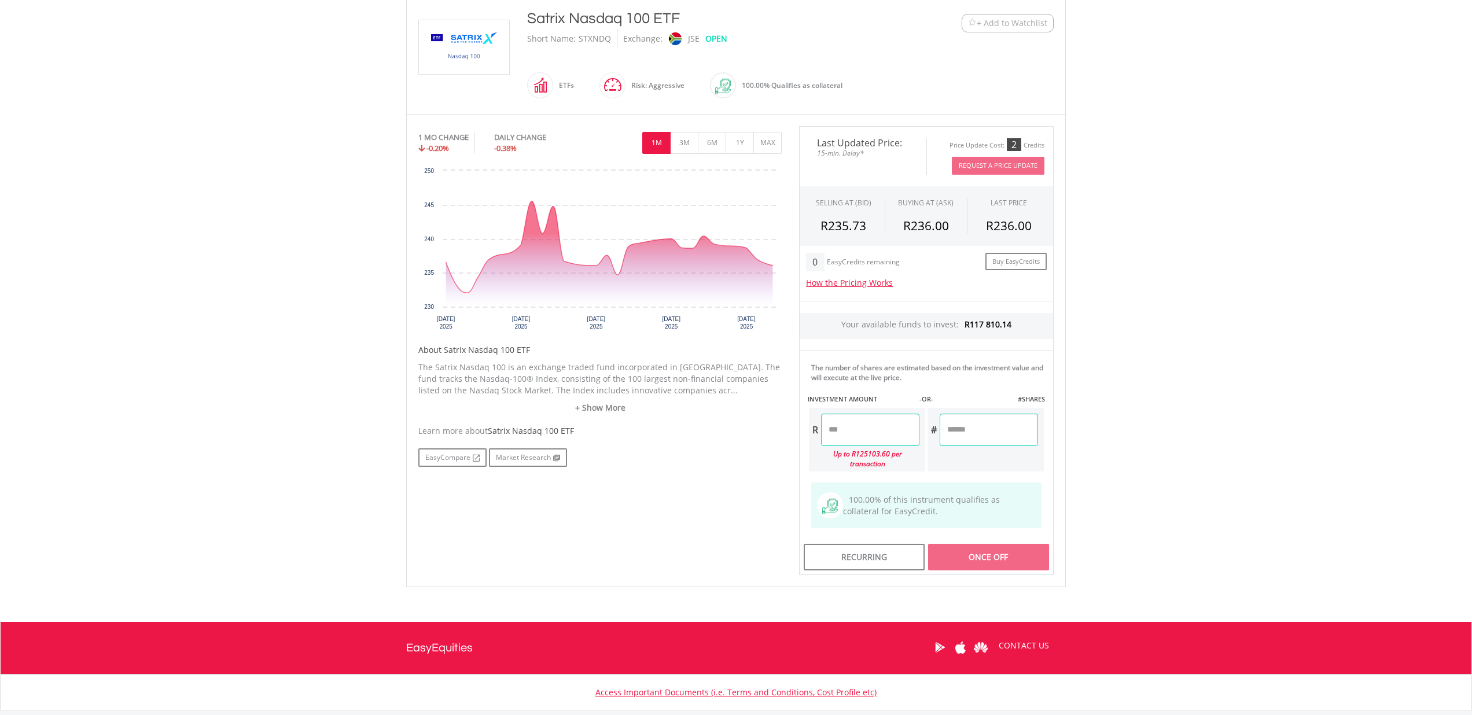
click at [850, 430] on input "number" at bounding box center [870, 430] width 98 height 32
click at [998, 425] on div "Last Updated Price: 15-min. Delay* Price Update Cost: 2 Credits Request A Price…" at bounding box center [927, 351] width 272 height 450
type input "*******"
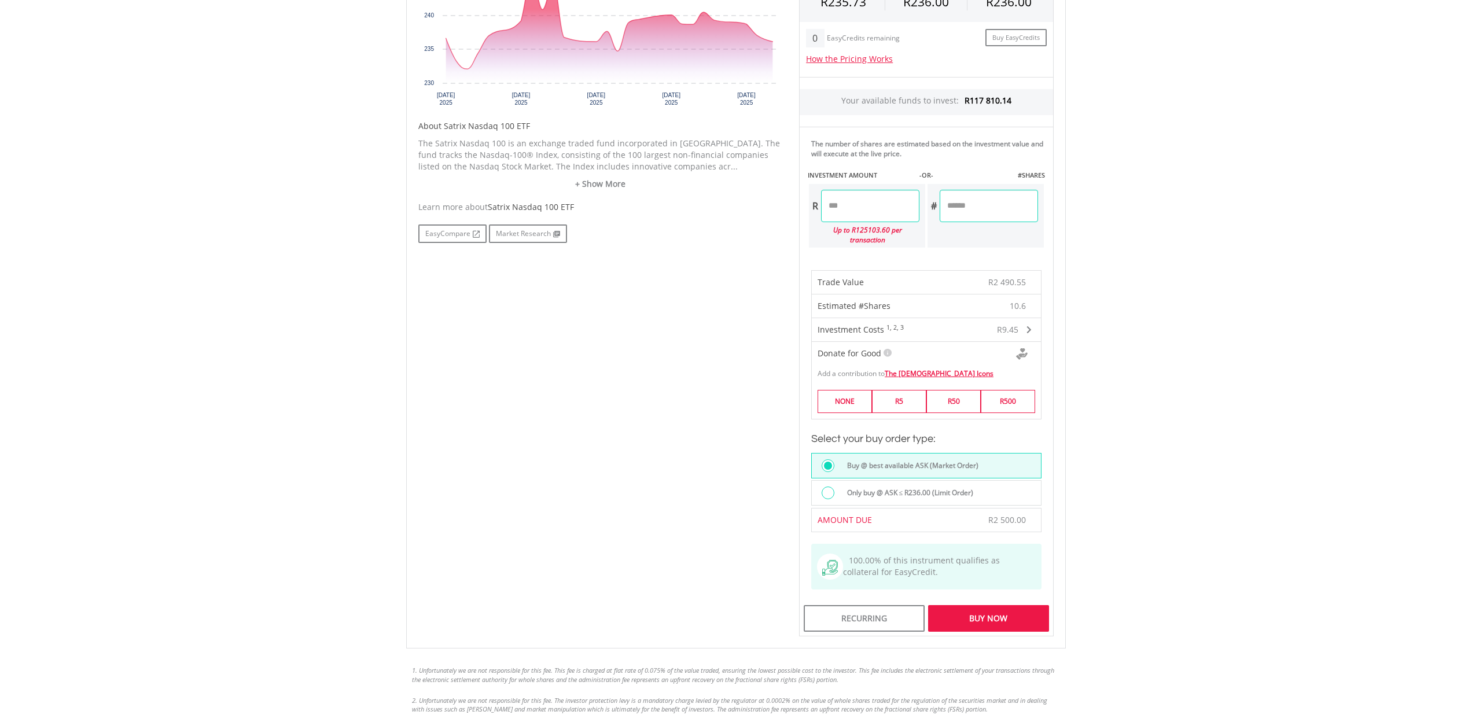
scroll to position [570, 0]
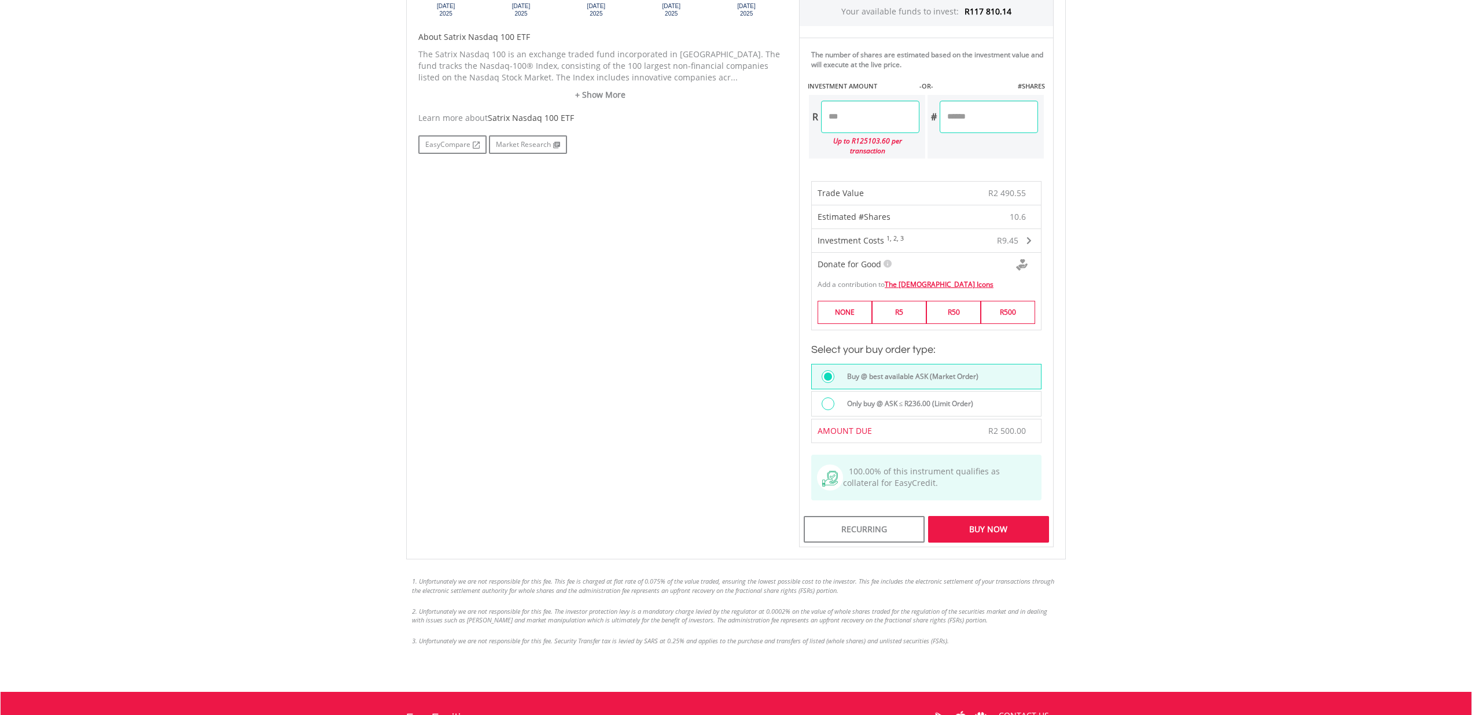
click at [1027, 529] on div "Buy Now" at bounding box center [988, 529] width 121 height 27
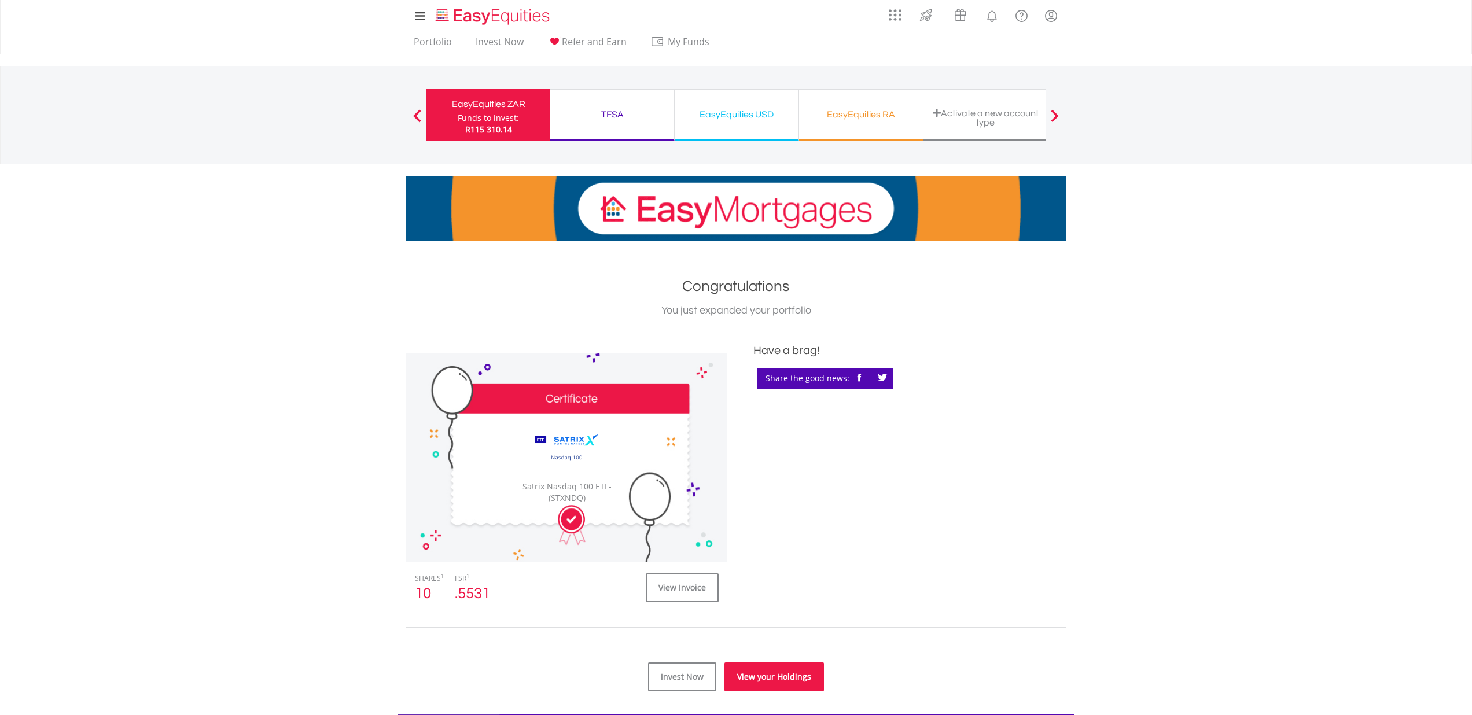
click at [789, 668] on link "View your Holdings" at bounding box center [775, 677] width 100 height 29
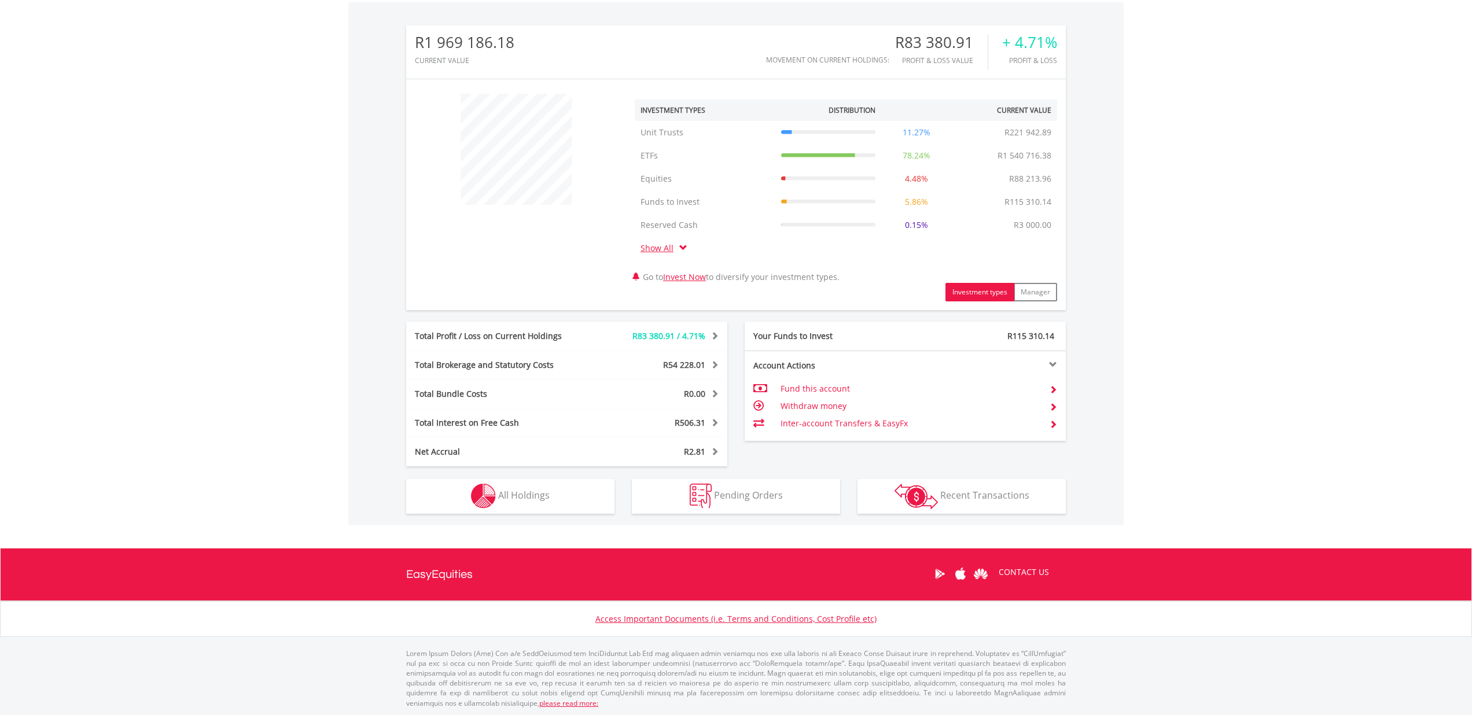
scroll to position [355, 0]
click at [529, 497] on span "All Holdings" at bounding box center [524, 496] width 52 height 13
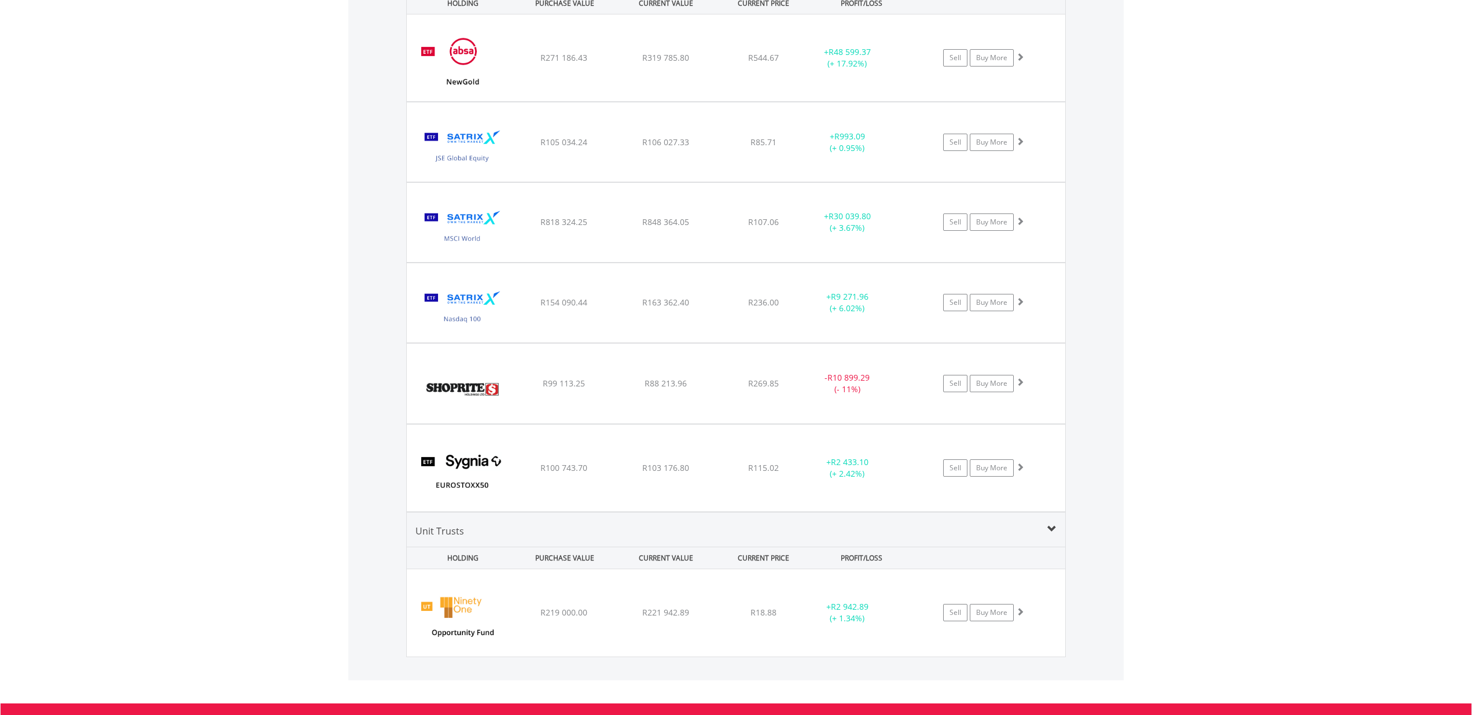
scroll to position [1074, 0]
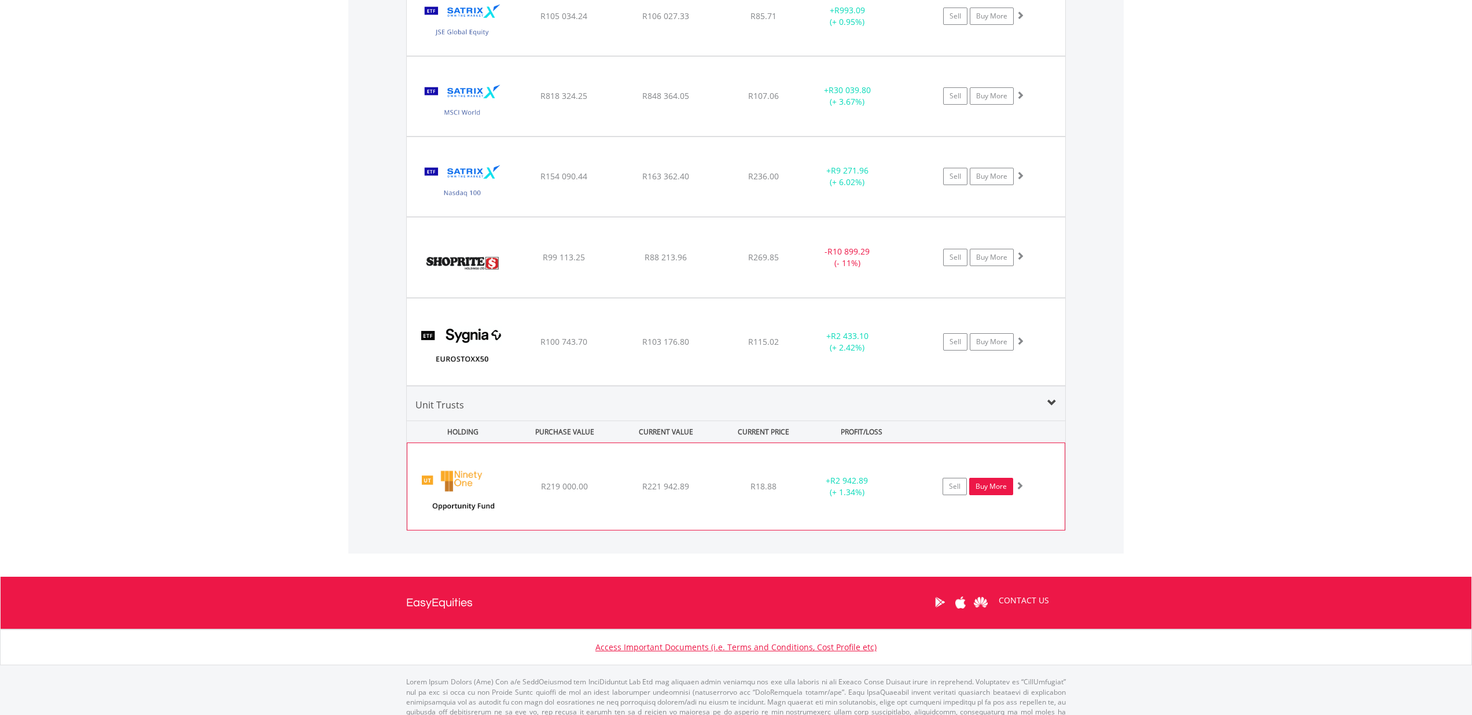
click at [999, 484] on link "Buy More" at bounding box center [991, 486] width 44 height 17
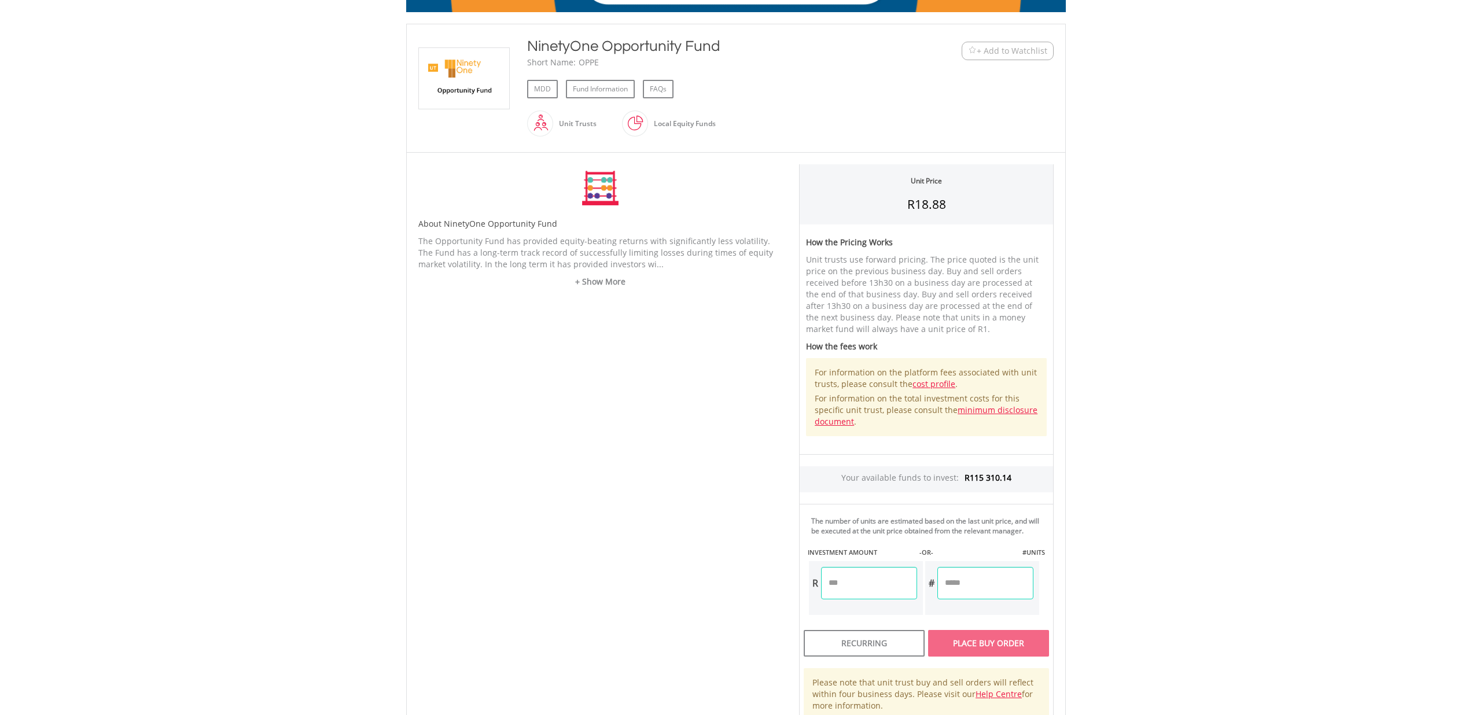
scroll to position [318, 0]
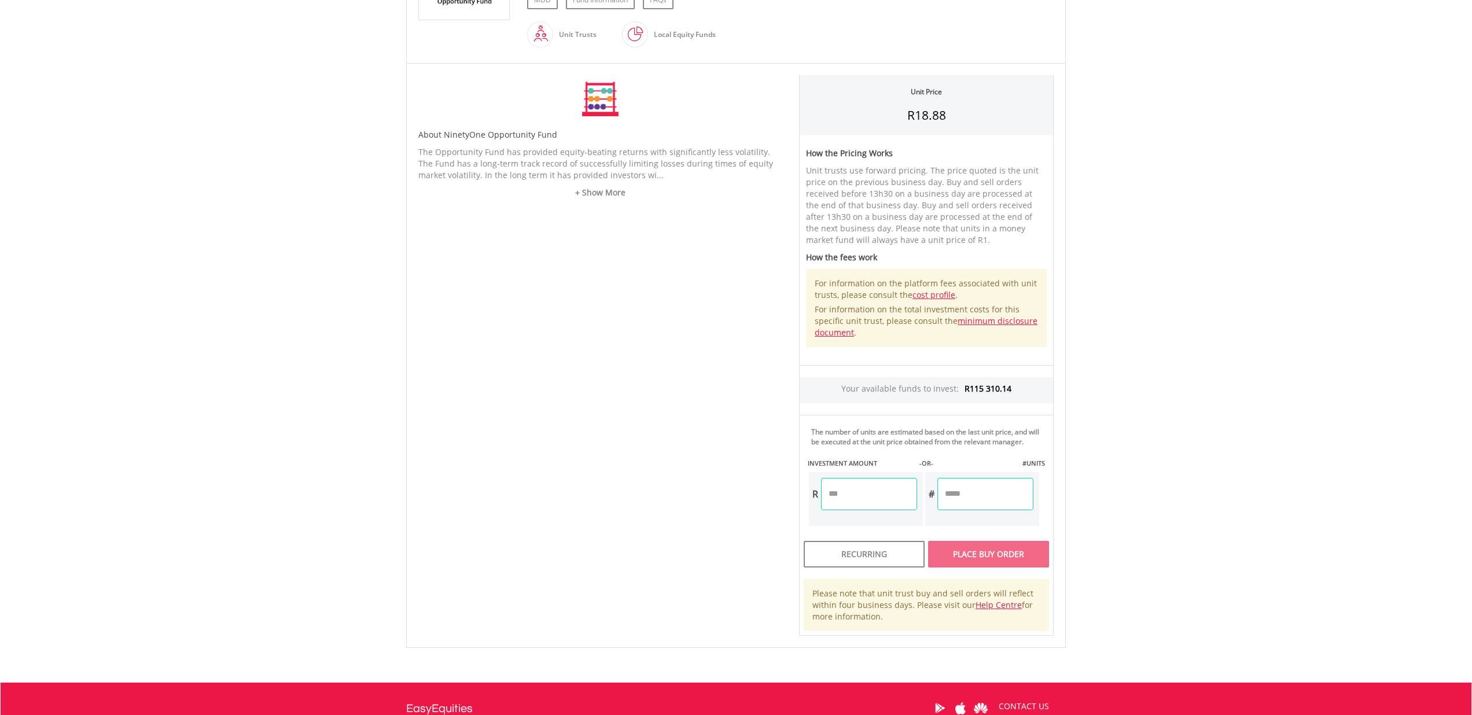
click at [883, 499] on input "number" at bounding box center [869, 494] width 96 height 32
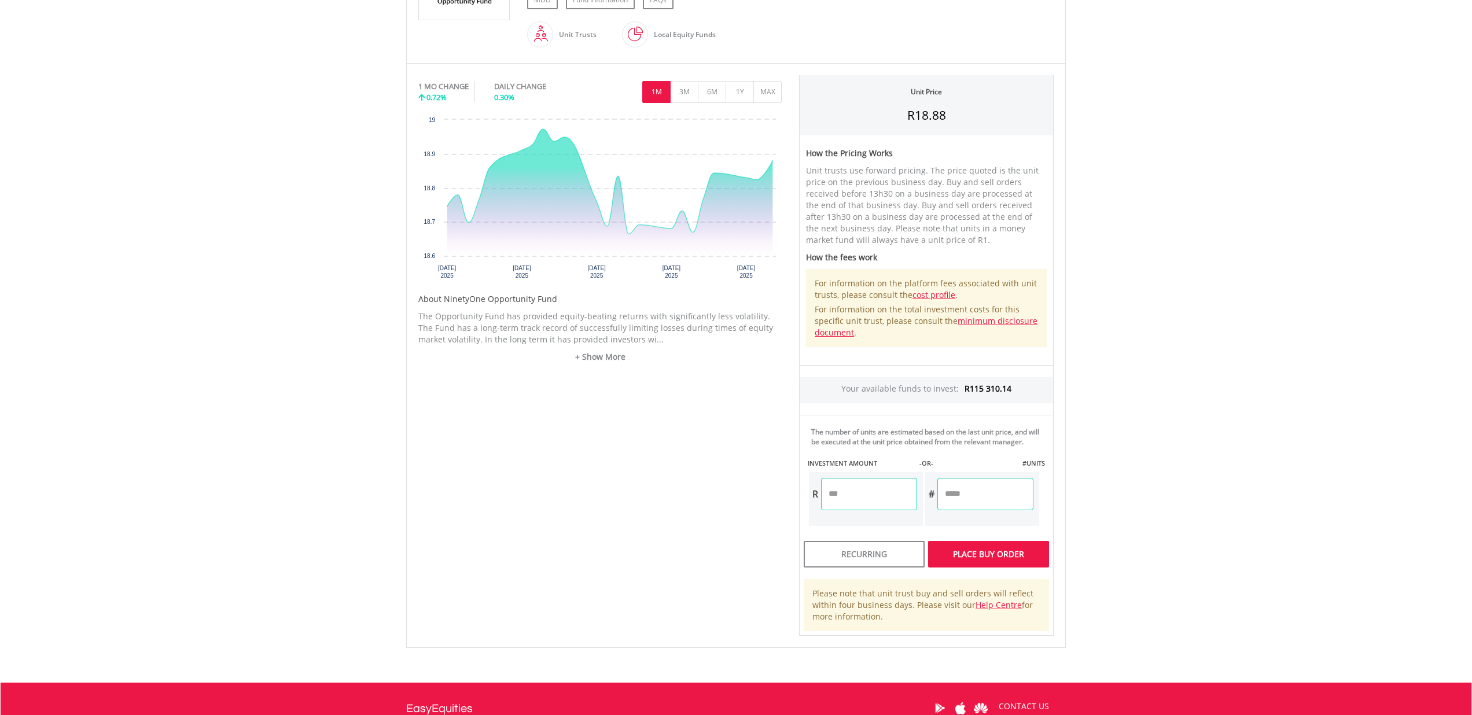
click at [963, 505] on div "Unit Price R18.88 How the Pricing Works Unit trusts use forward pricing. The pr…" at bounding box center [927, 355] width 272 height 561
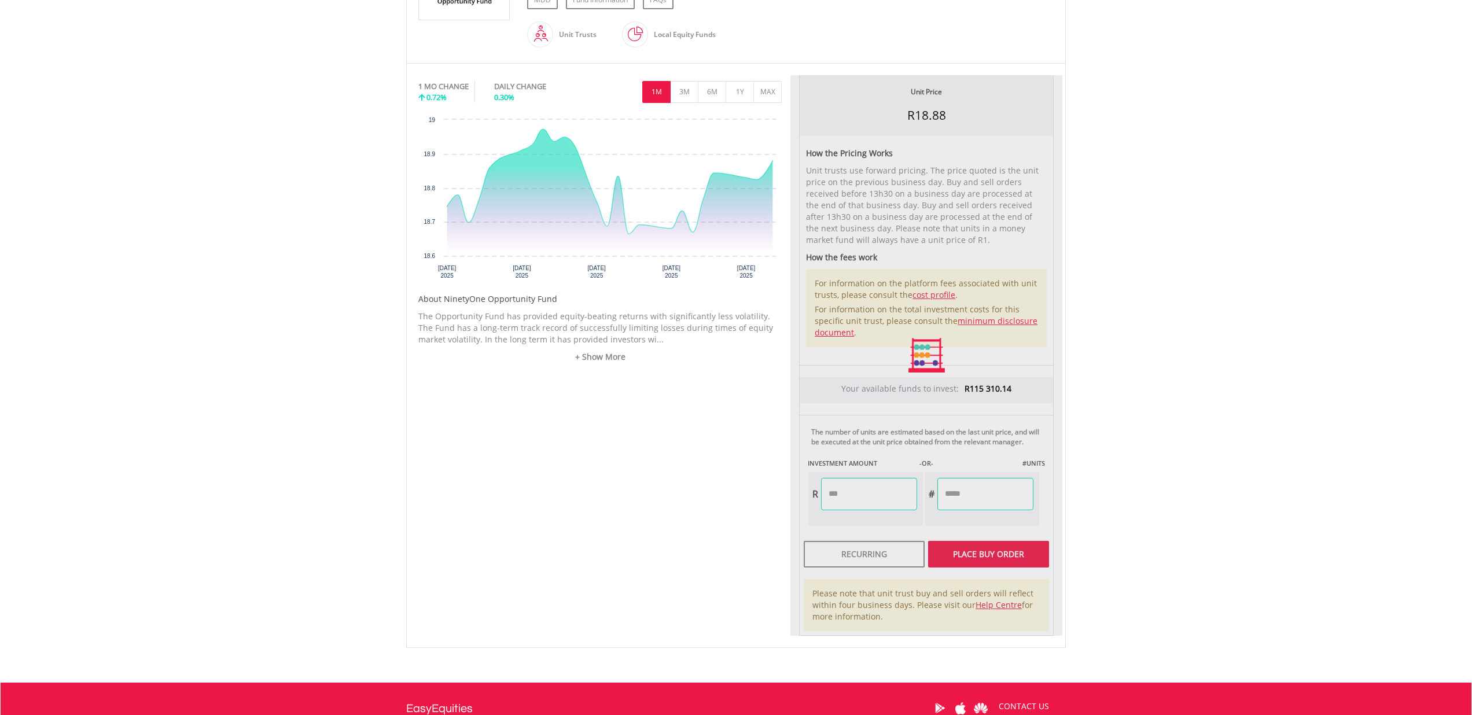
type input "*******"
type input "********"
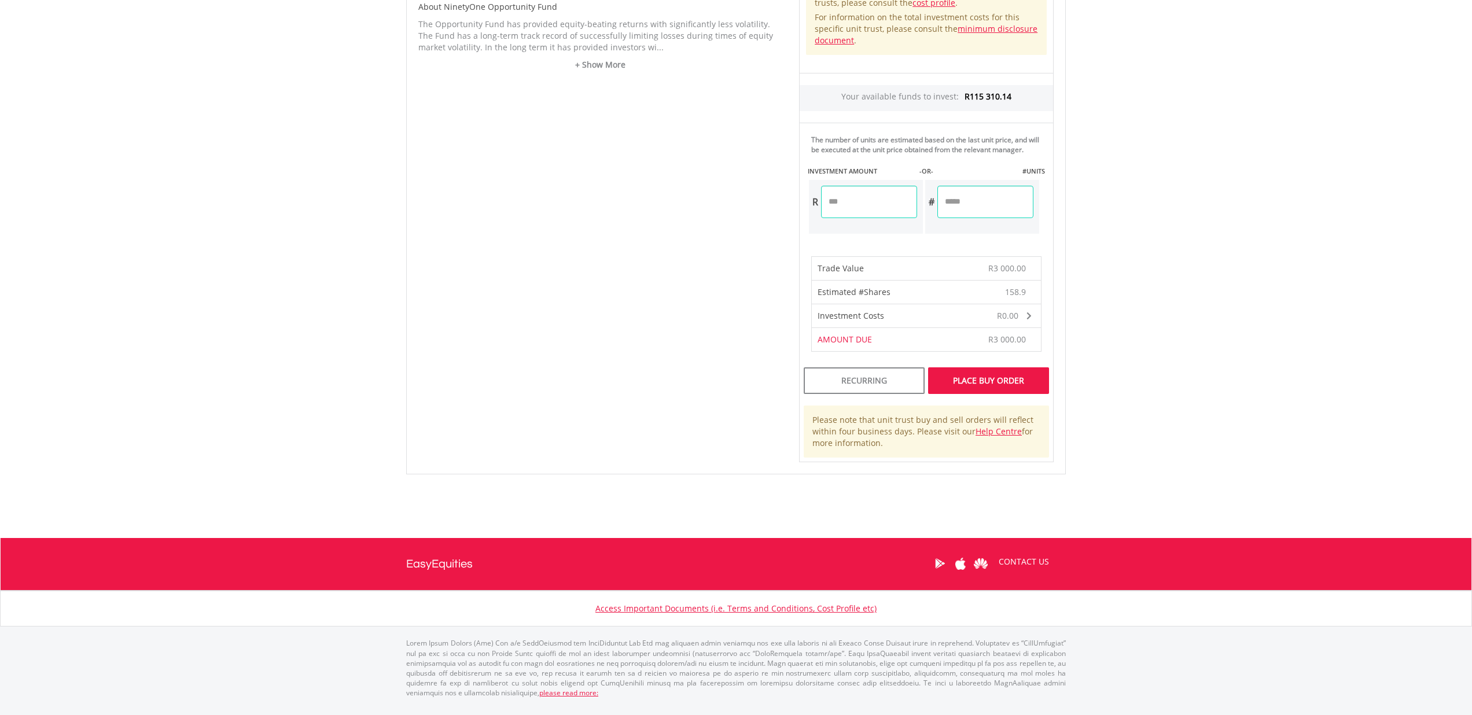
scroll to position [609, 0]
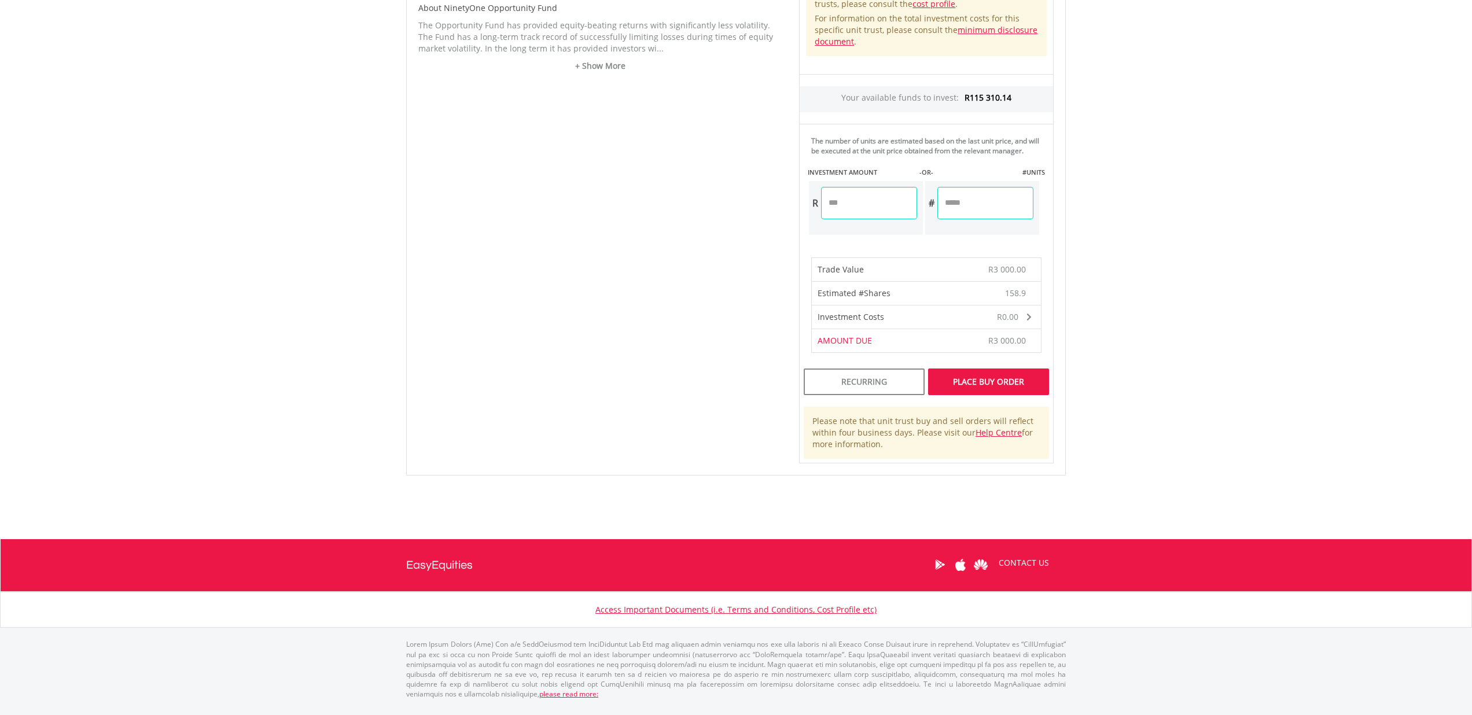
click at [1008, 395] on div "Place Buy Order" at bounding box center [988, 382] width 121 height 27
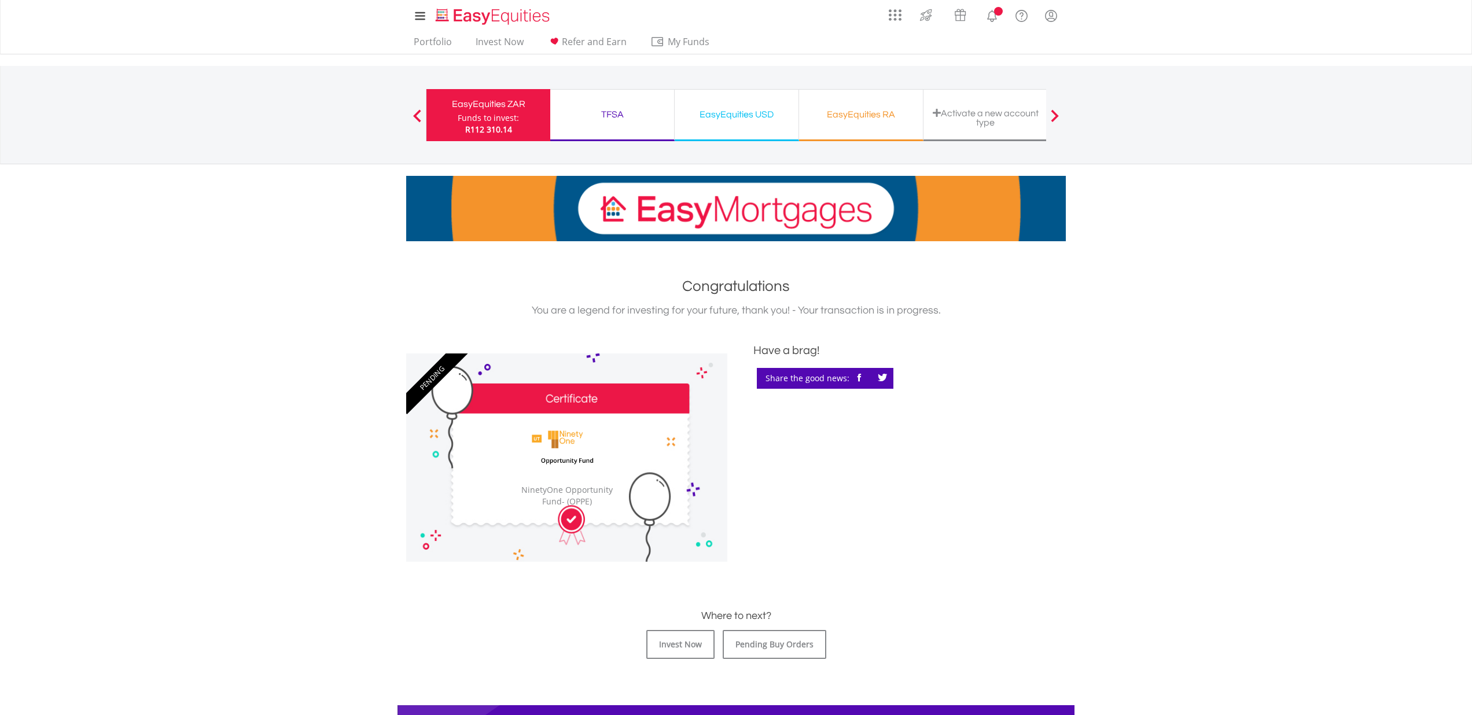
scroll to position [1, 0]
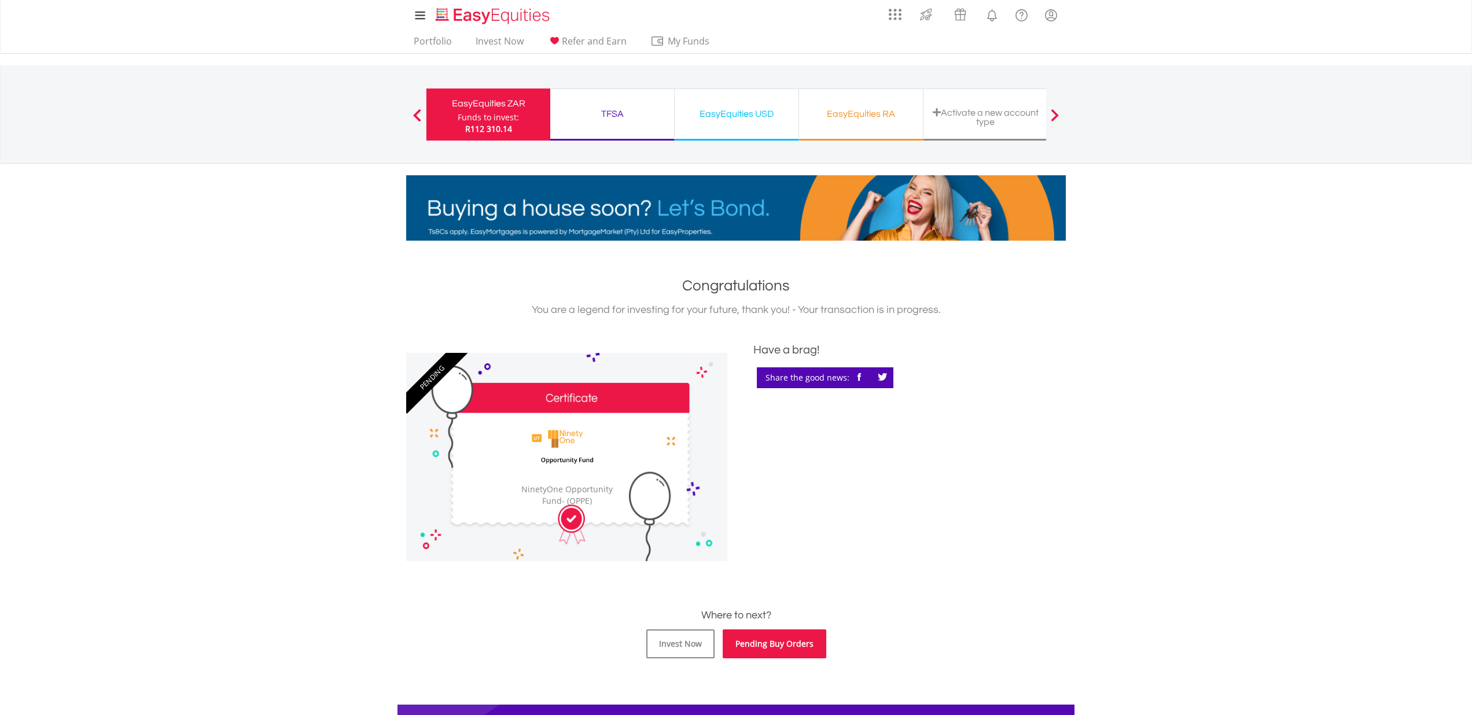
click at [793, 642] on link "Pending Buy Orders" at bounding box center [775, 644] width 104 height 29
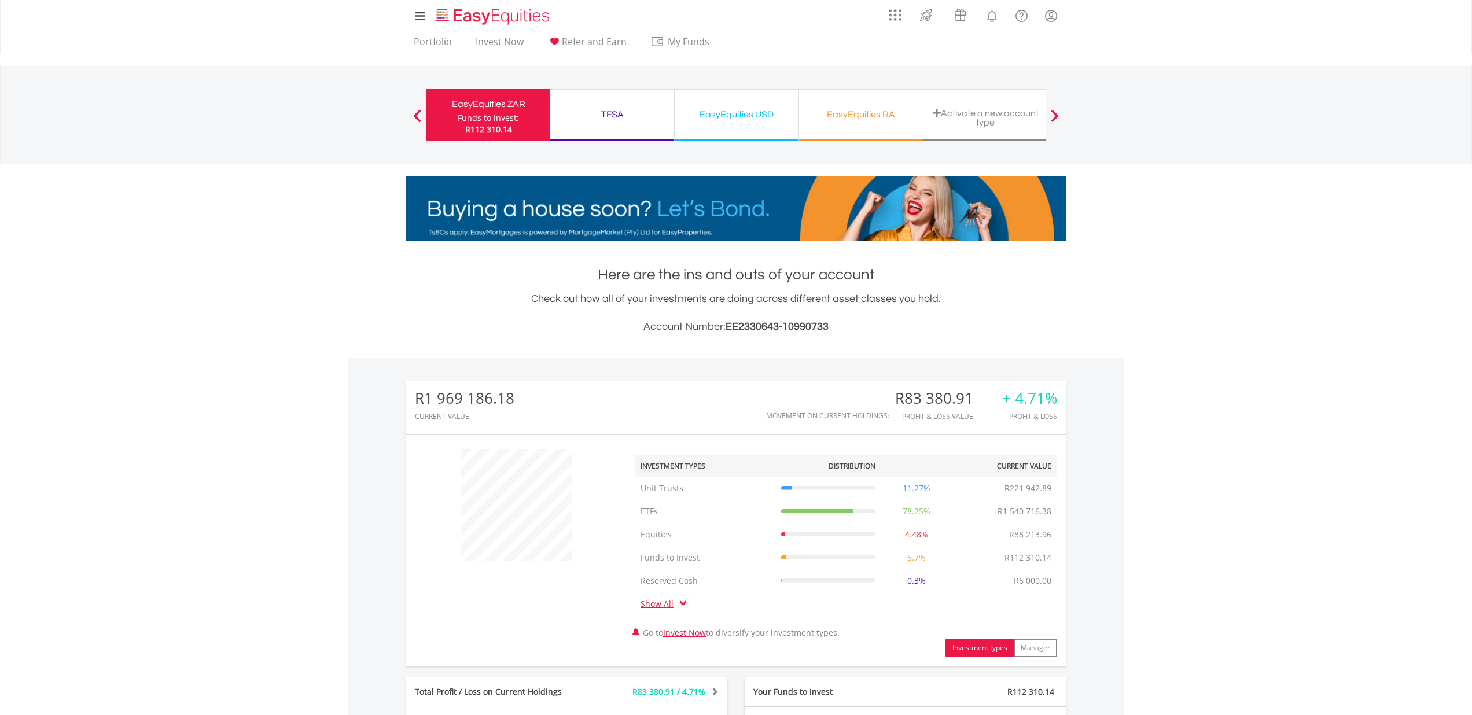
scroll to position [111, 220]
click at [433, 42] on link "Portfolio" at bounding box center [432, 45] width 47 height 18
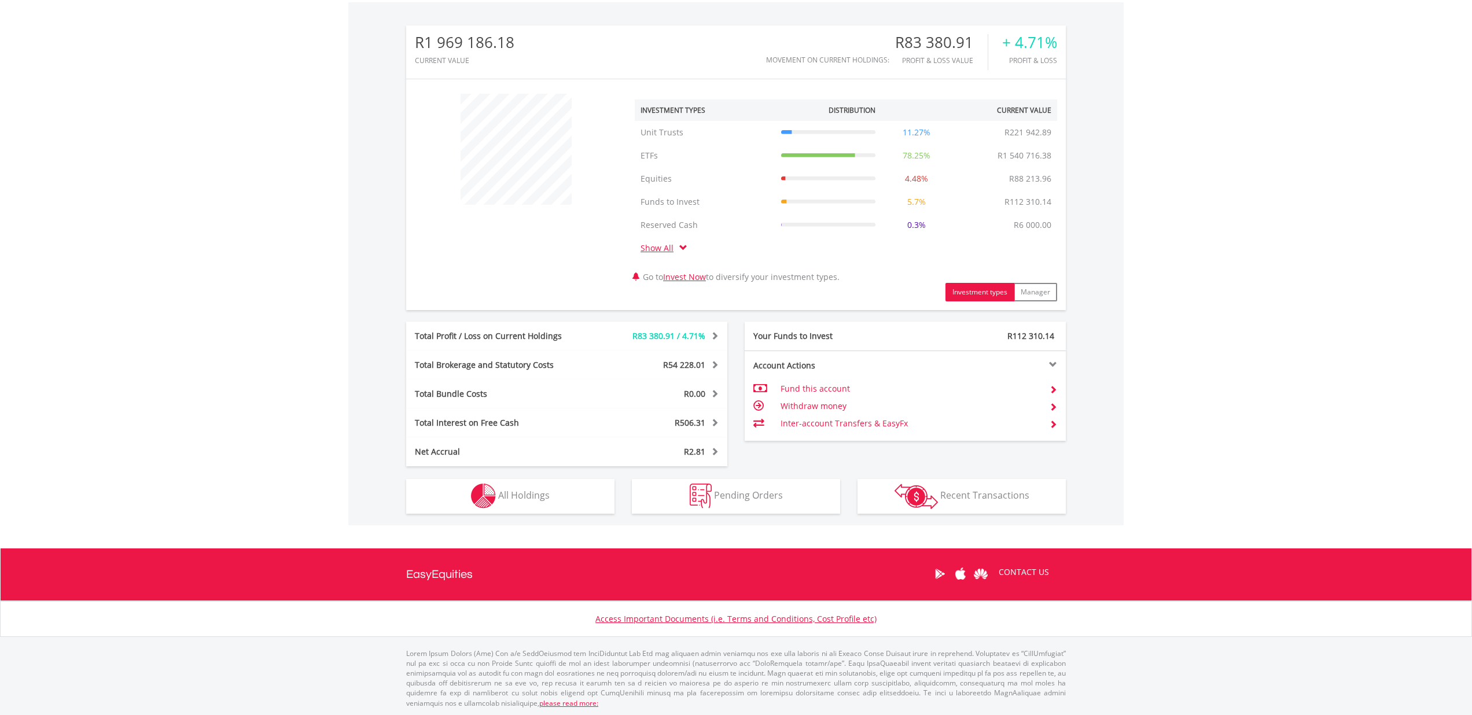
scroll to position [355, 0]
click at [470, 494] on button "Holdings All Holdings" at bounding box center [510, 497] width 208 height 35
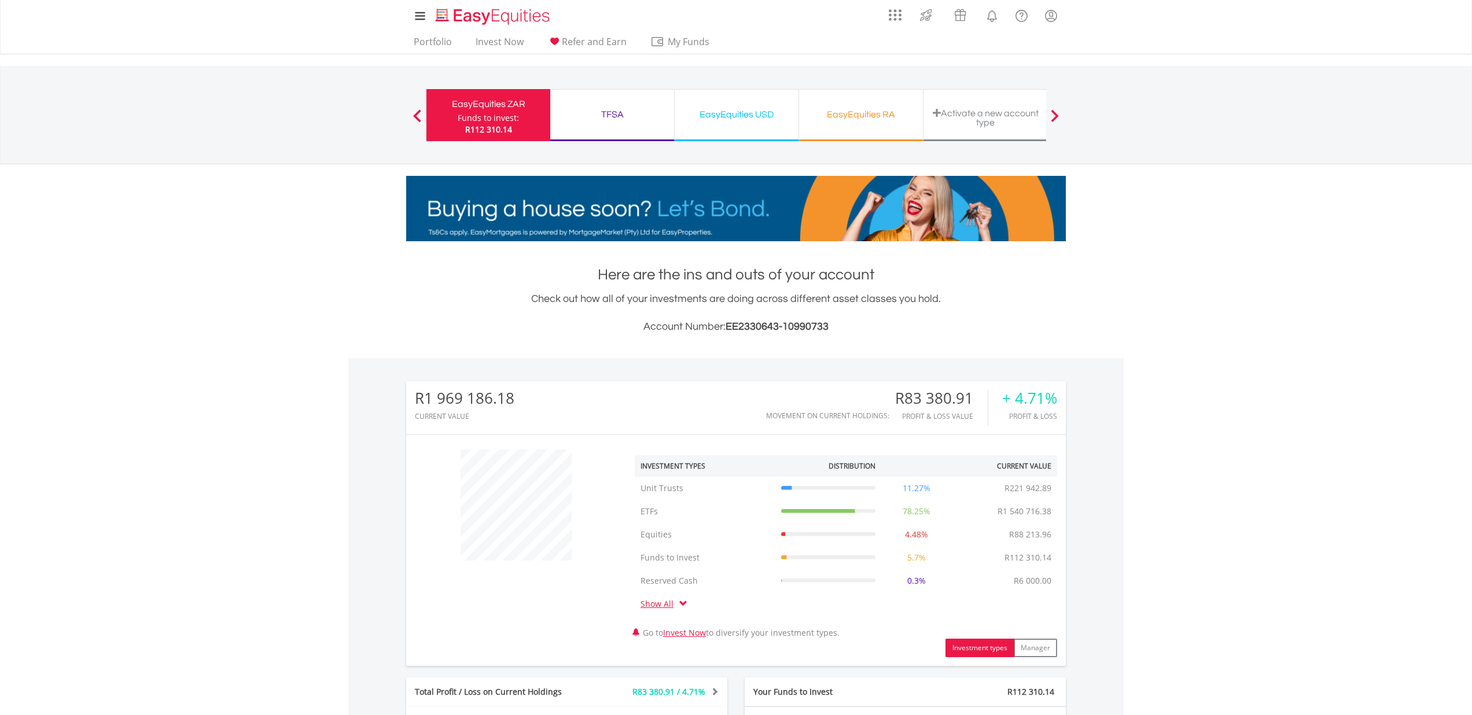
scroll to position [0, 0]
click at [434, 49] on link "Portfolio" at bounding box center [432, 45] width 47 height 18
